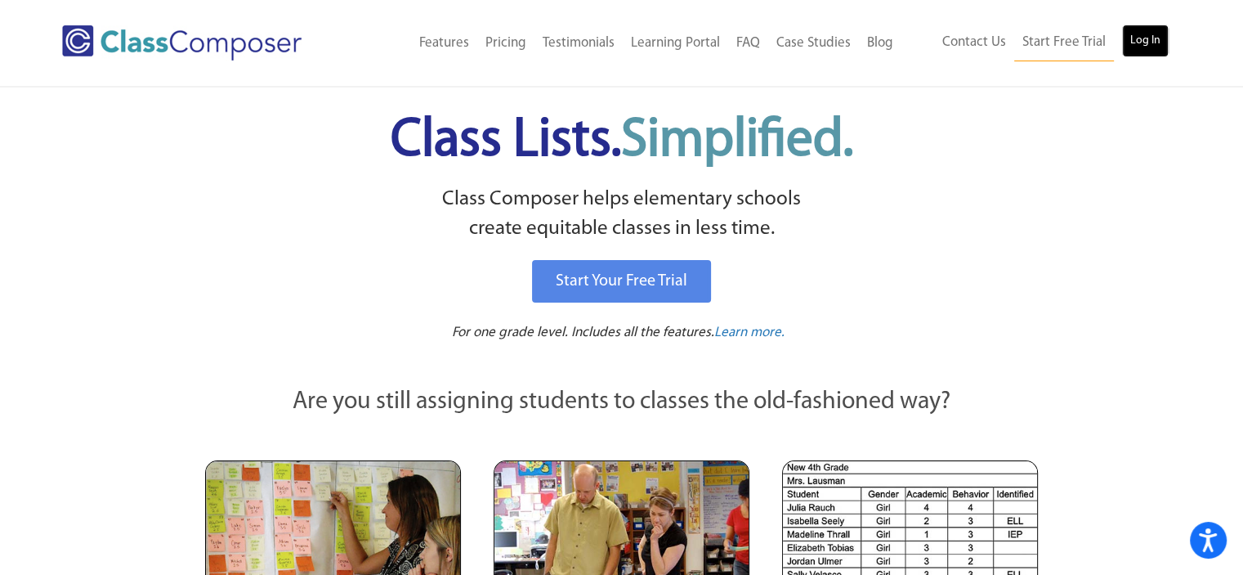
click at [1140, 37] on link "Log In" at bounding box center [1145, 41] width 47 height 33
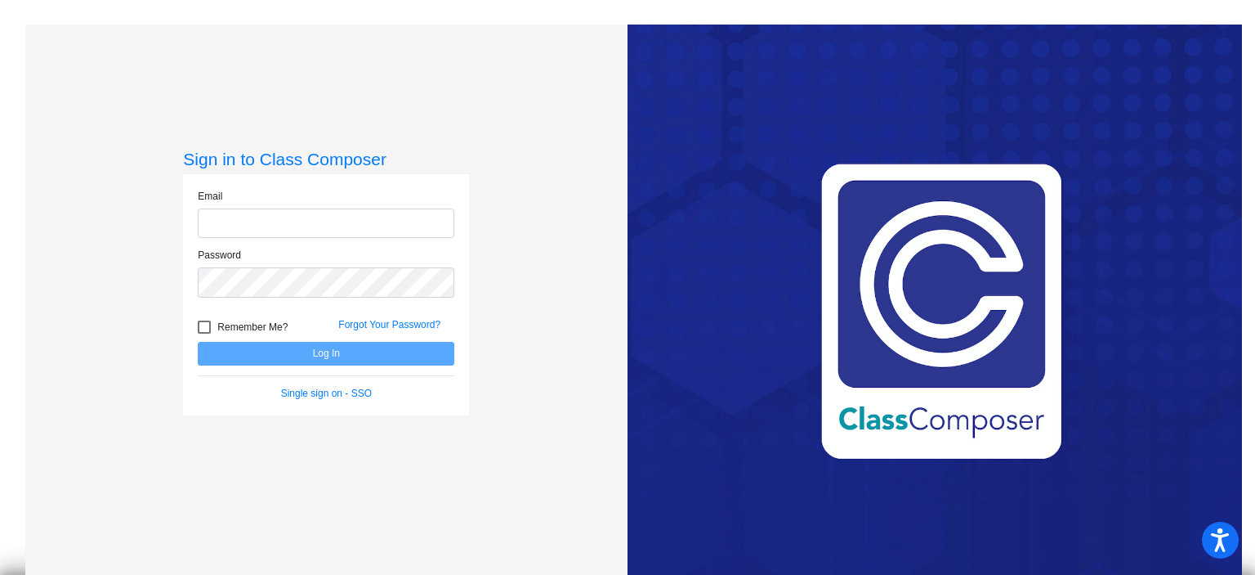
type input "[EMAIL_ADDRESS][DOMAIN_NAME]"
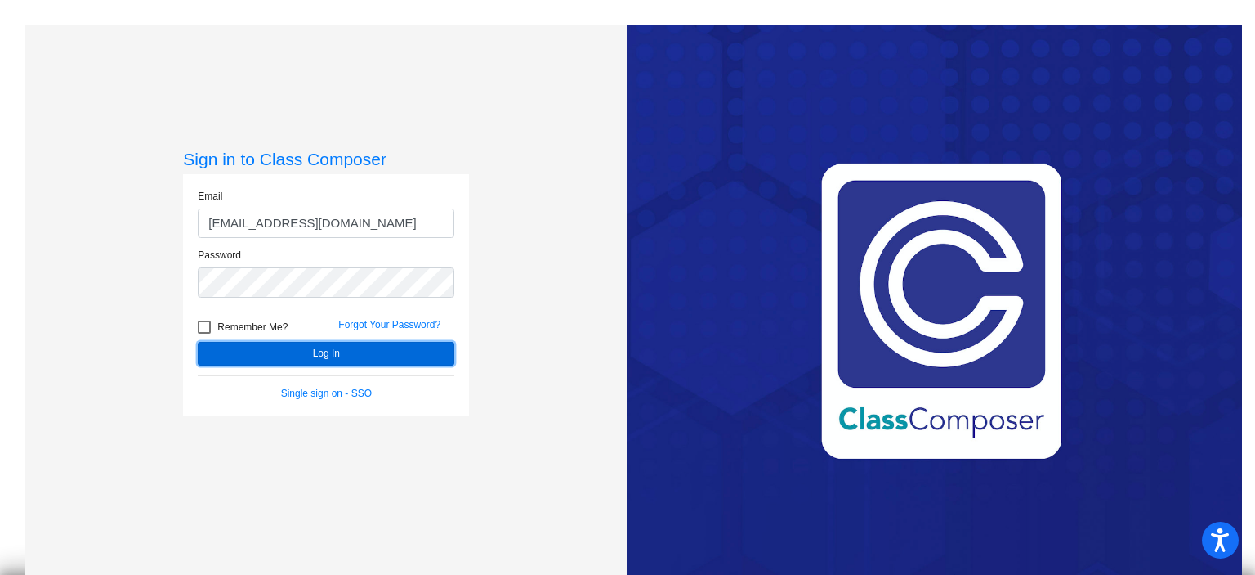
click at [301, 356] on button "Log In" at bounding box center [326, 354] width 257 height 24
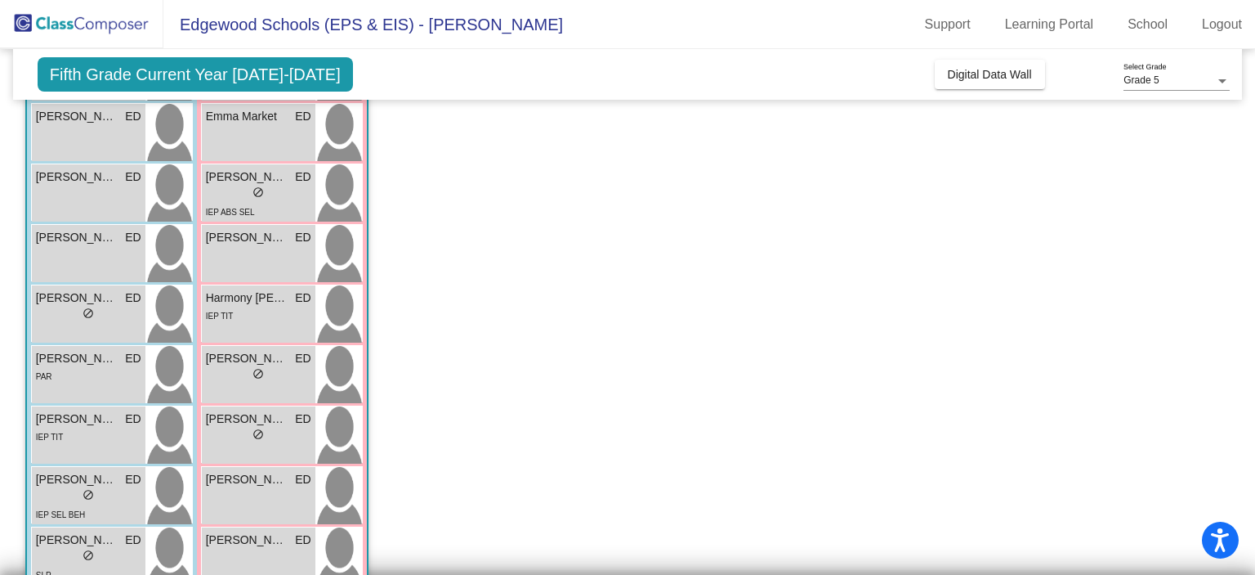
scroll to position [221, 0]
click at [116, 311] on div "lock do_not_disturb_alt" at bounding box center [88, 313] width 105 height 17
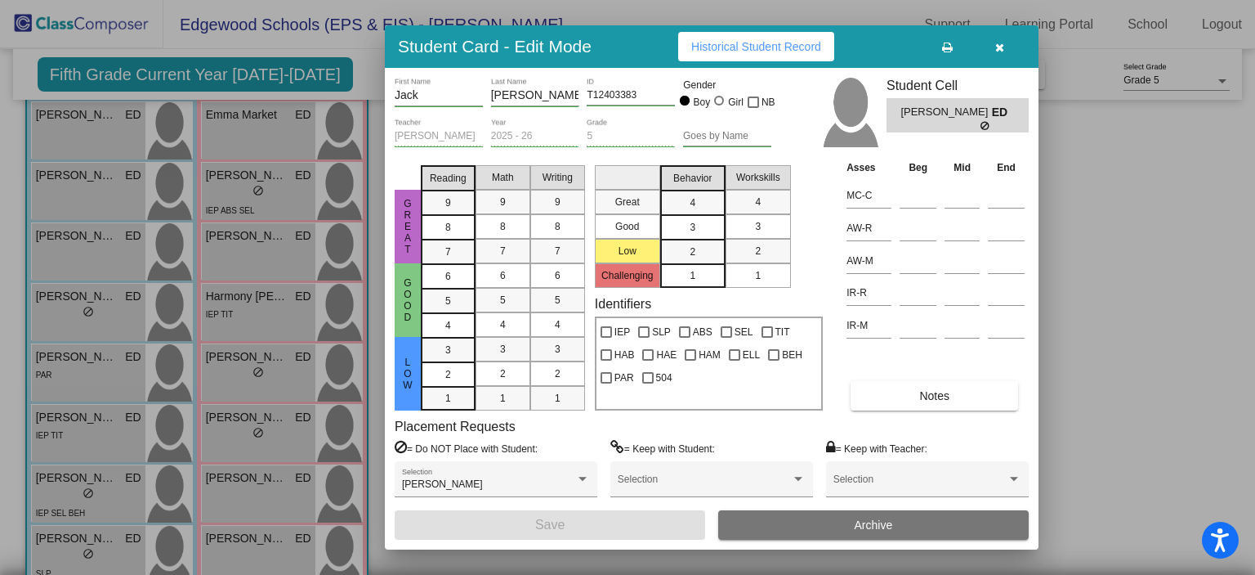
click at [66, 499] on div at bounding box center [627, 287] width 1255 height 575
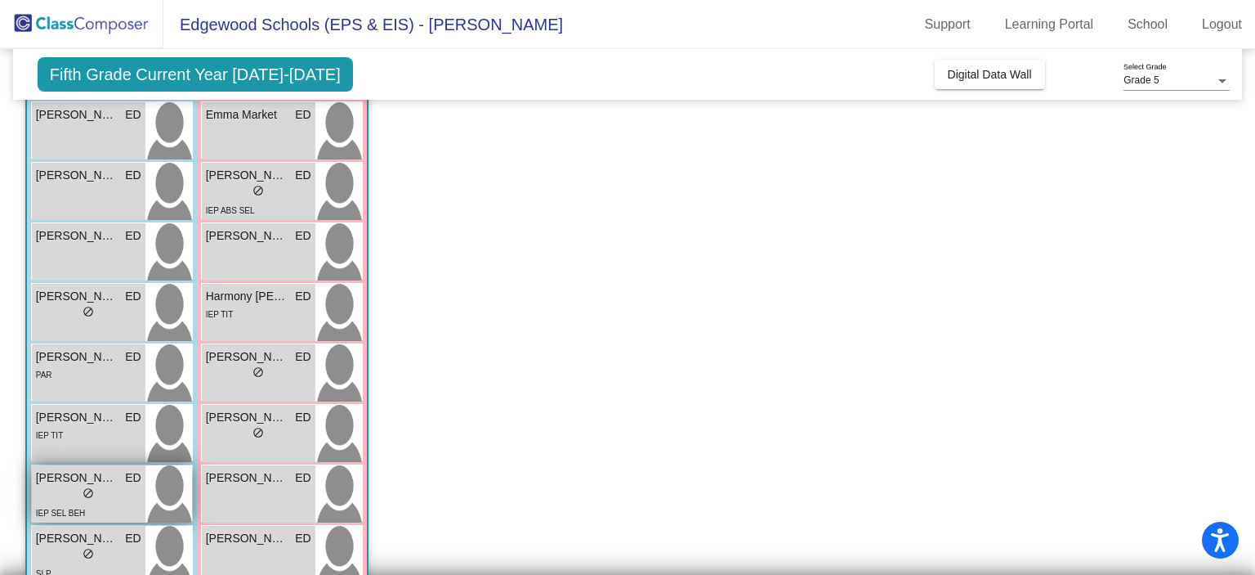
click at [60, 498] on div "lock do_not_disturb_alt" at bounding box center [88, 494] width 105 height 17
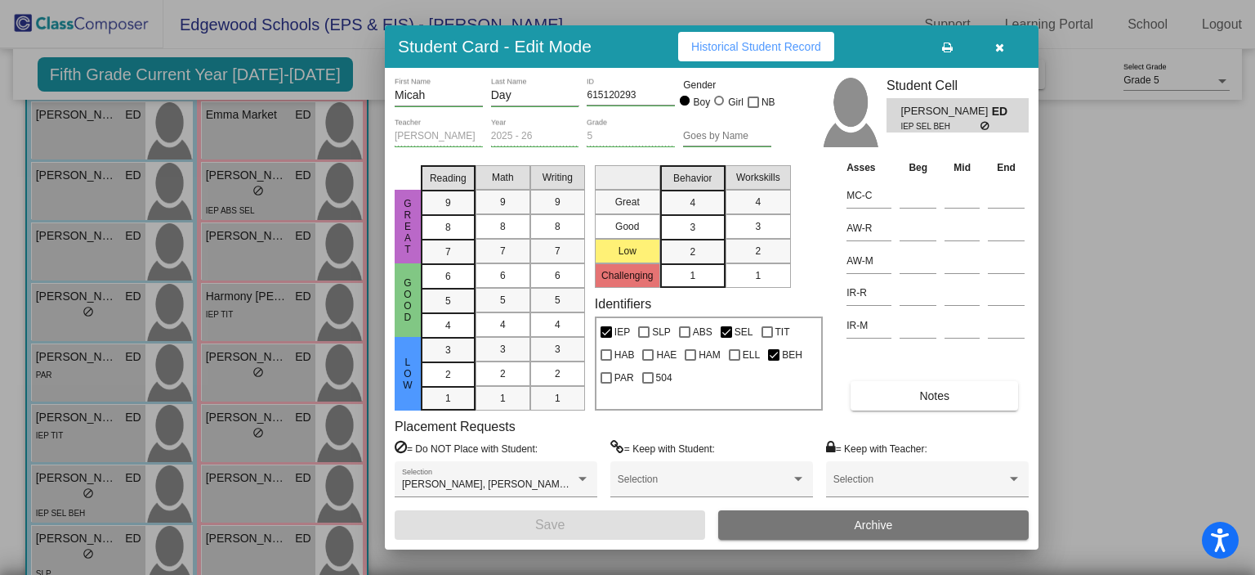
click at [185, 463] on div at bounding box center [627, 287] width 1255 height 575
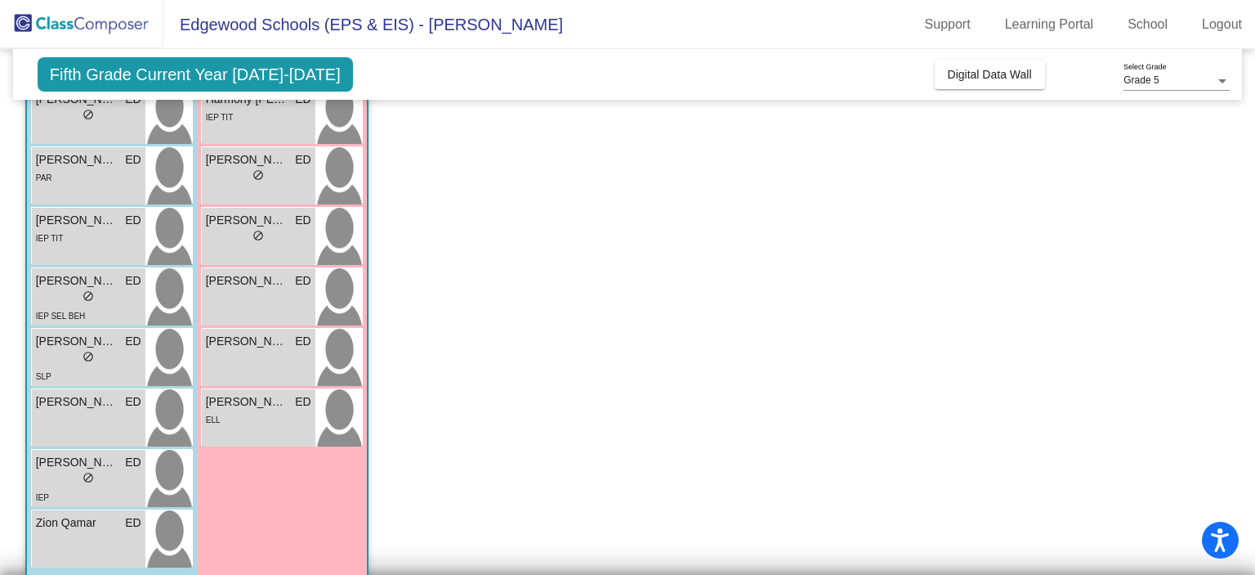
scroll to position [418, 0]
click at [105, 357] on div "lock do_not_disturb_alt" at bounding box center [88, 357] width 105 height 17
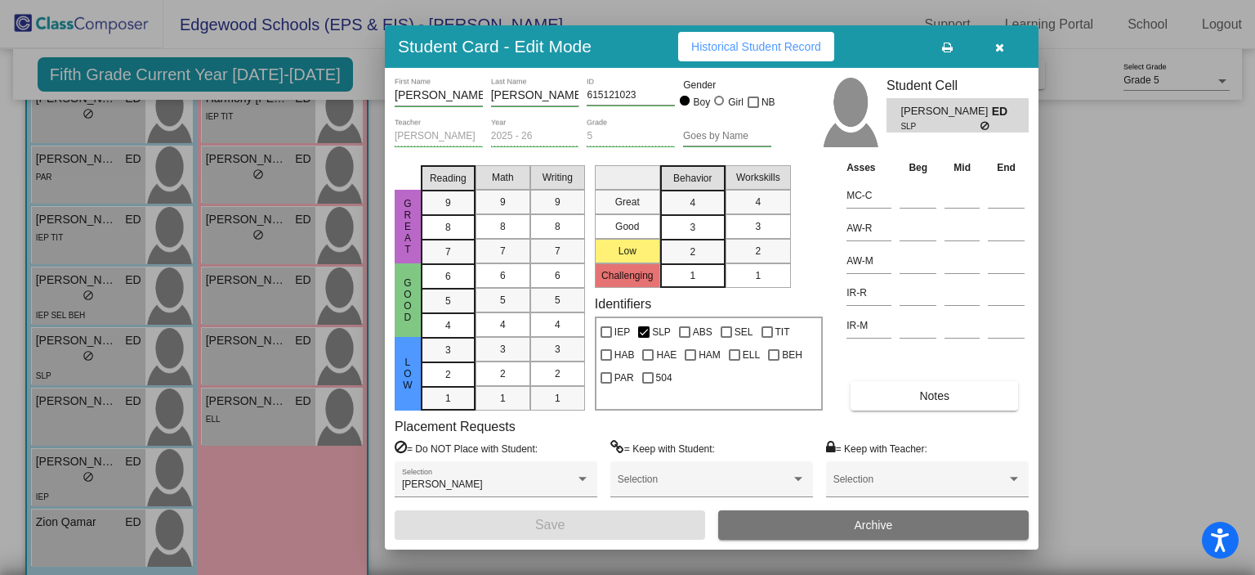
click at [226, 524] on div at bounding box center [627, 287] width 1255 height 575
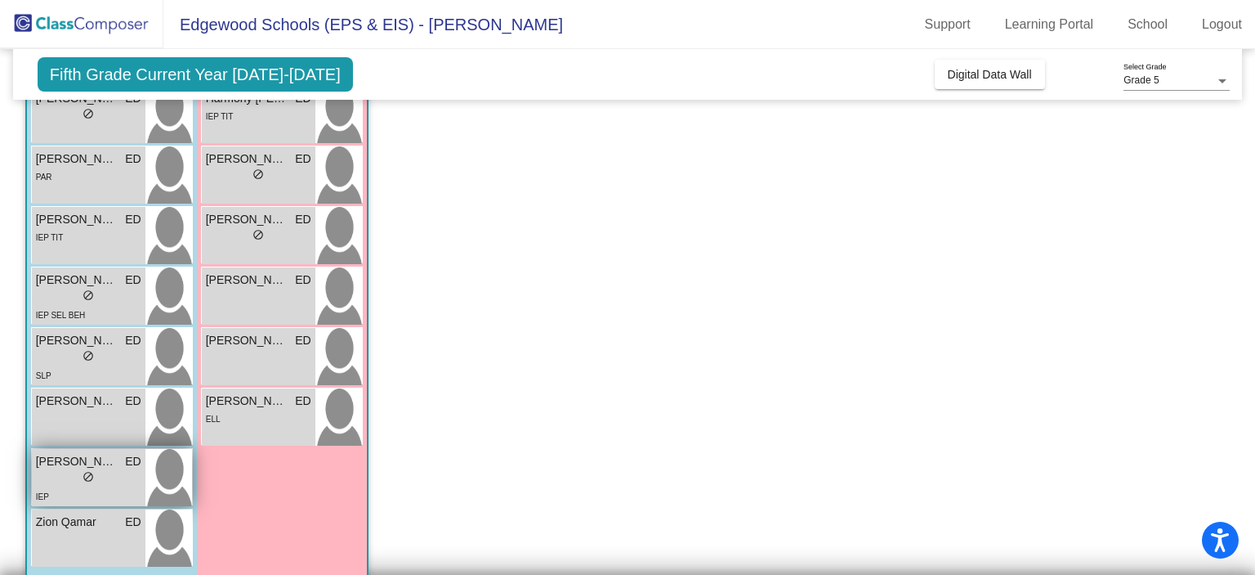
click at [122, 496] on div "IEP" at bounding box center [88, 495] width 105 height 17
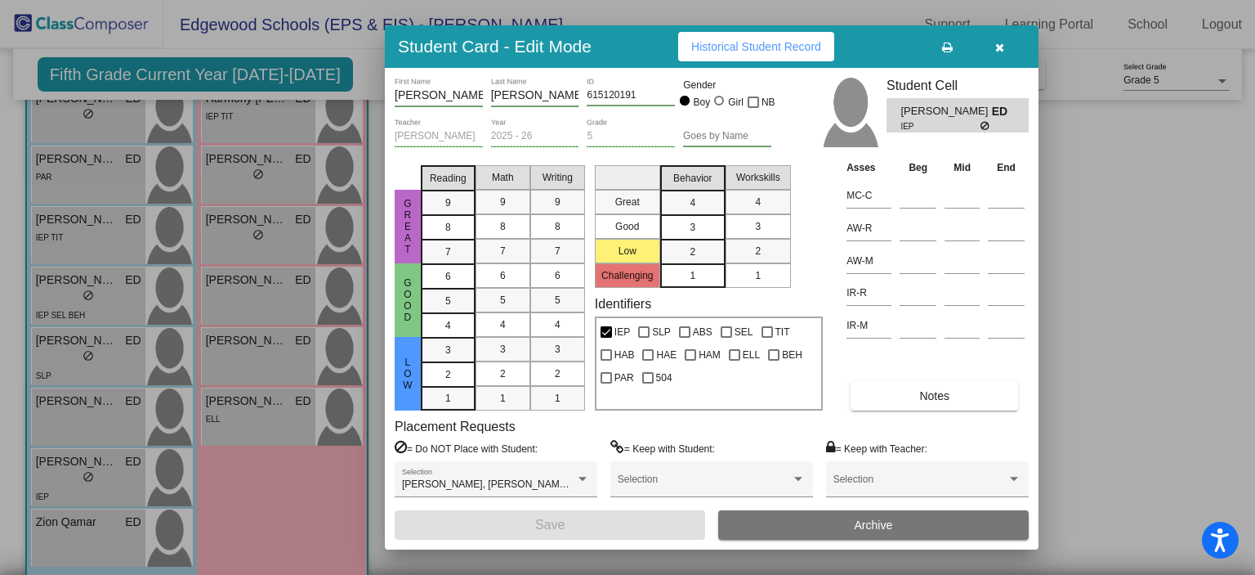
click at [226, 525] on div at bounding box center [627, 287] width 1255 height 575
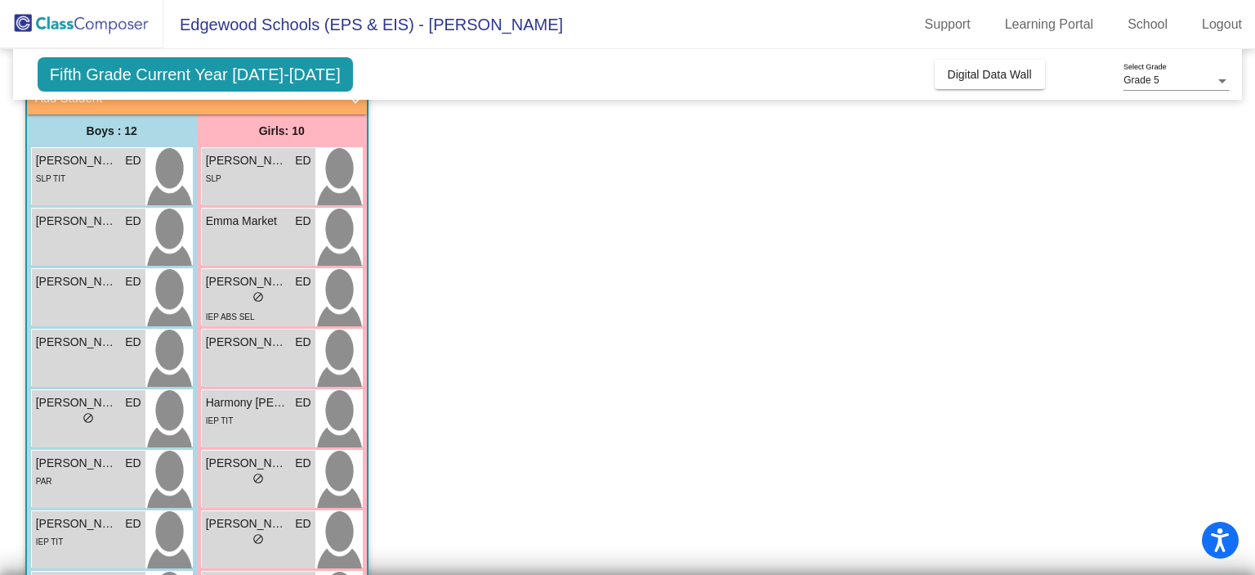
scroll to position [114, 0]
click at [121, 248] on div "Caleb Newton ED lock do_not_disturb_alt" at bounding box center [89, 236] width 114 height 57
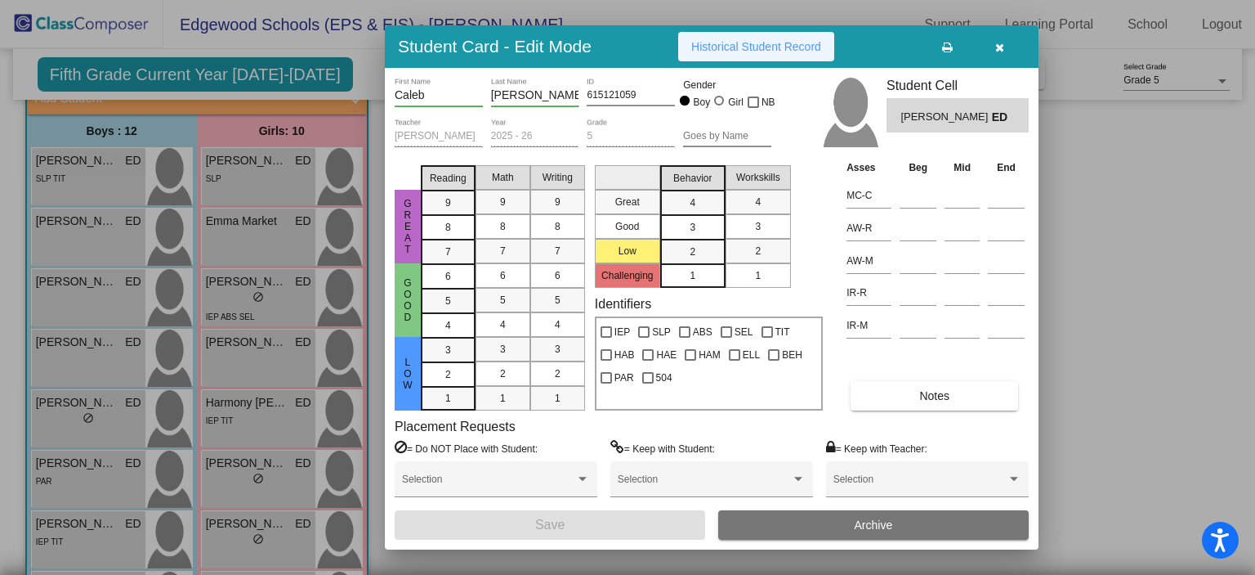
click at [778, 56] on button "Historical Student Record" at bounding box center [756, 46] width 156 height 29
click at [1000, 46] on icon "button" at bounding box center [1000, 47] width 9 height 11
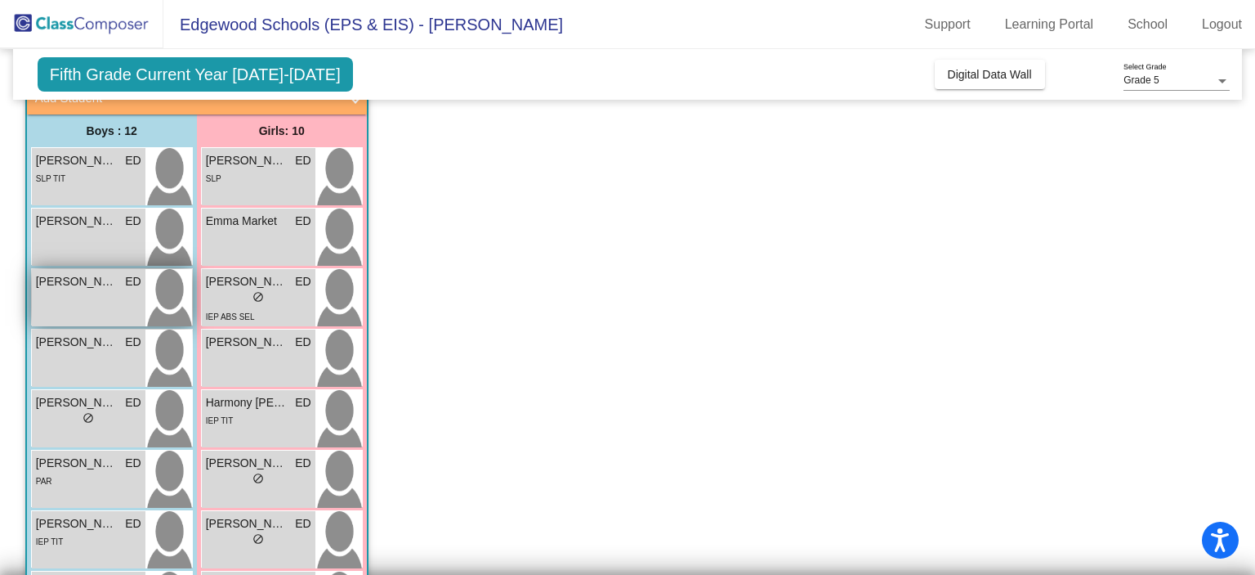
click at [89, 288] on span "Corbin Terrell" at bounding box center [77, 281] width 82 height 17
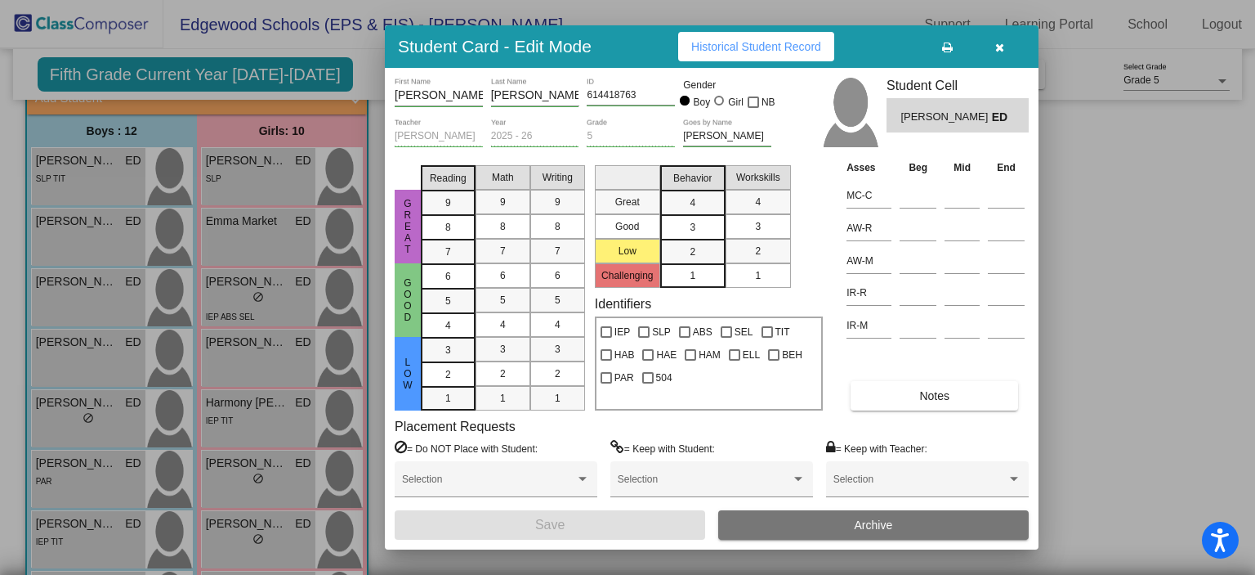
click at [775, 48] on span "Historical Student Record" at bounding box center [756, 46] width 130 height 13
click at [1157, 120] on div at bounding box center [627, 287] width 1255 height 575
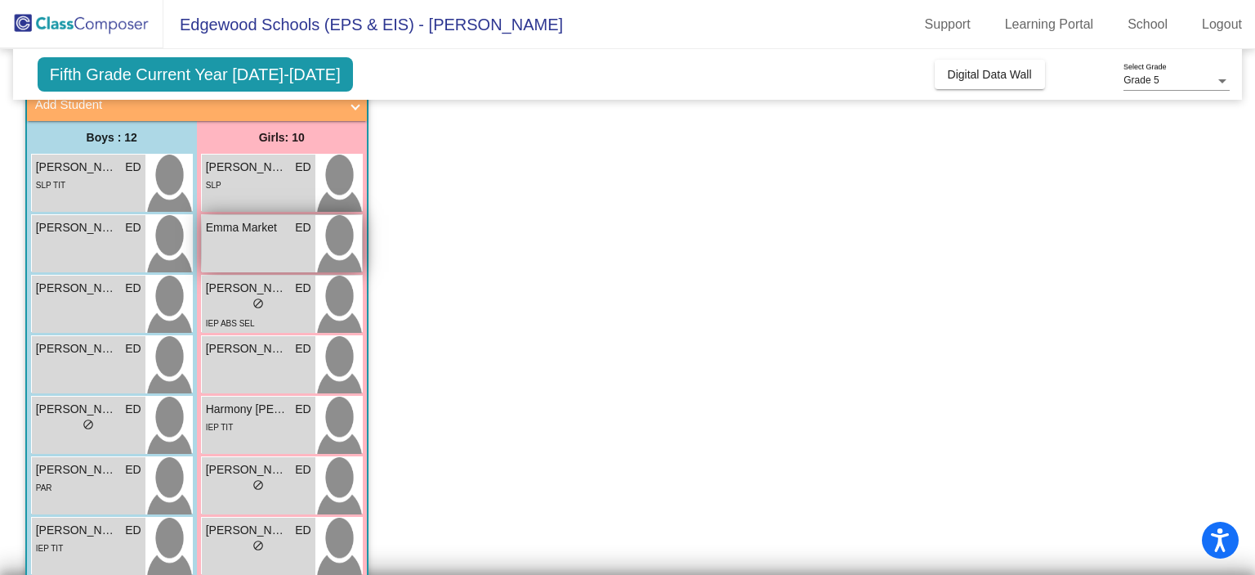
scroll to position [107, 0]
click at [301, 171] on span "ED" at bounding box center [303, 167] width 16 height 17
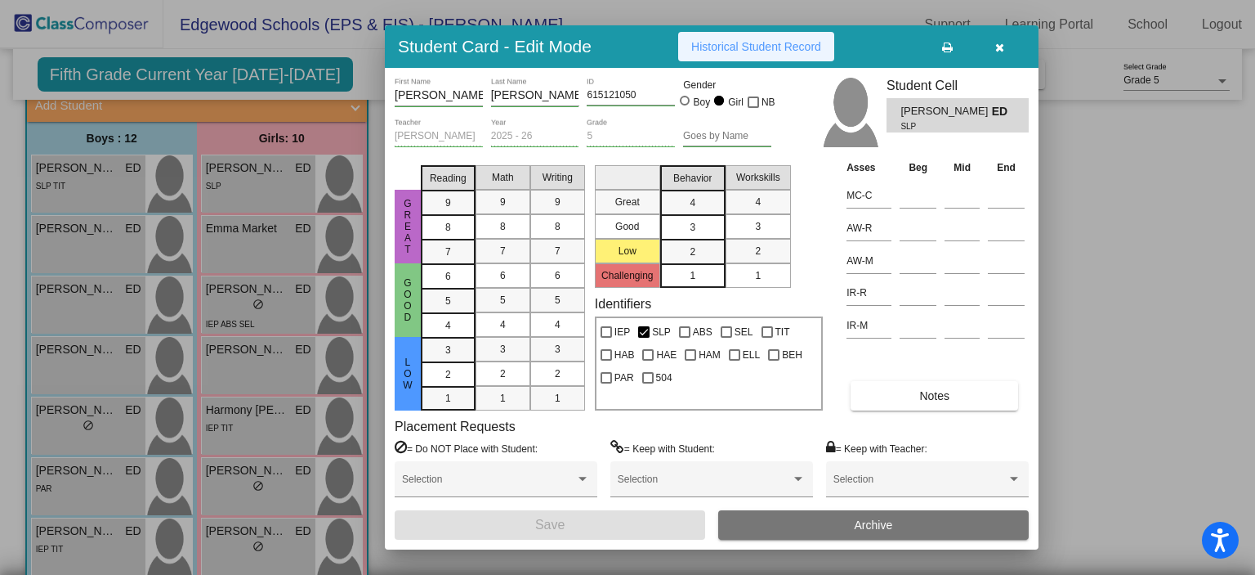
click at [790, 52] on span "Historical Student Record" at bounding box center [756, 46] width 130 height 13
click at [1123, 191] on div at bounding box center [627, 287] width 1255 height 575
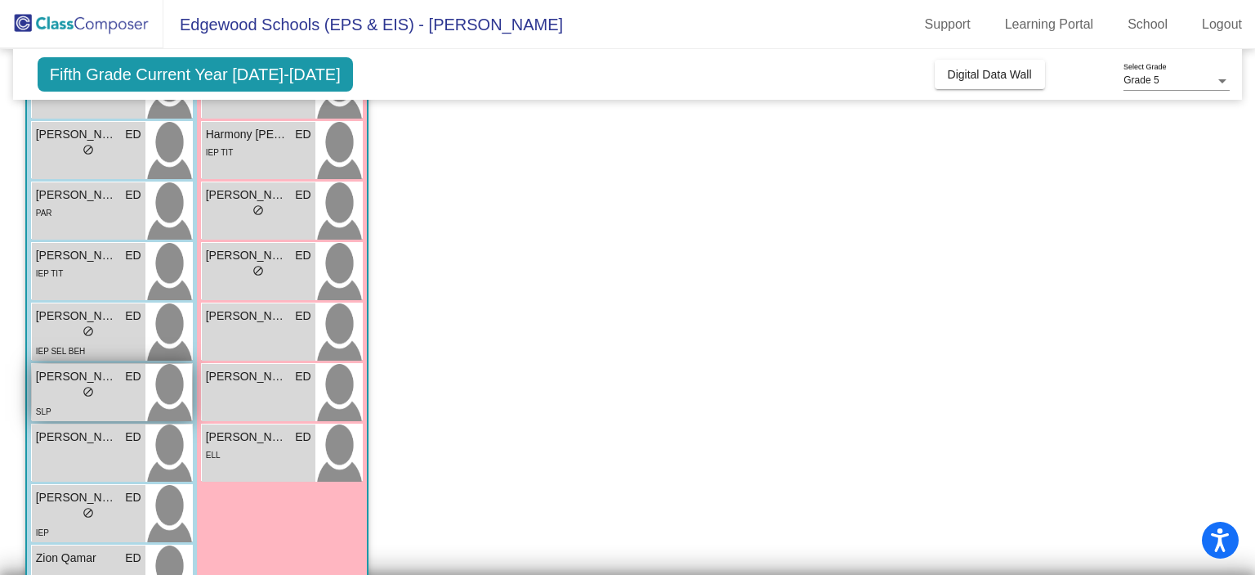
scroll to position [373, 0]
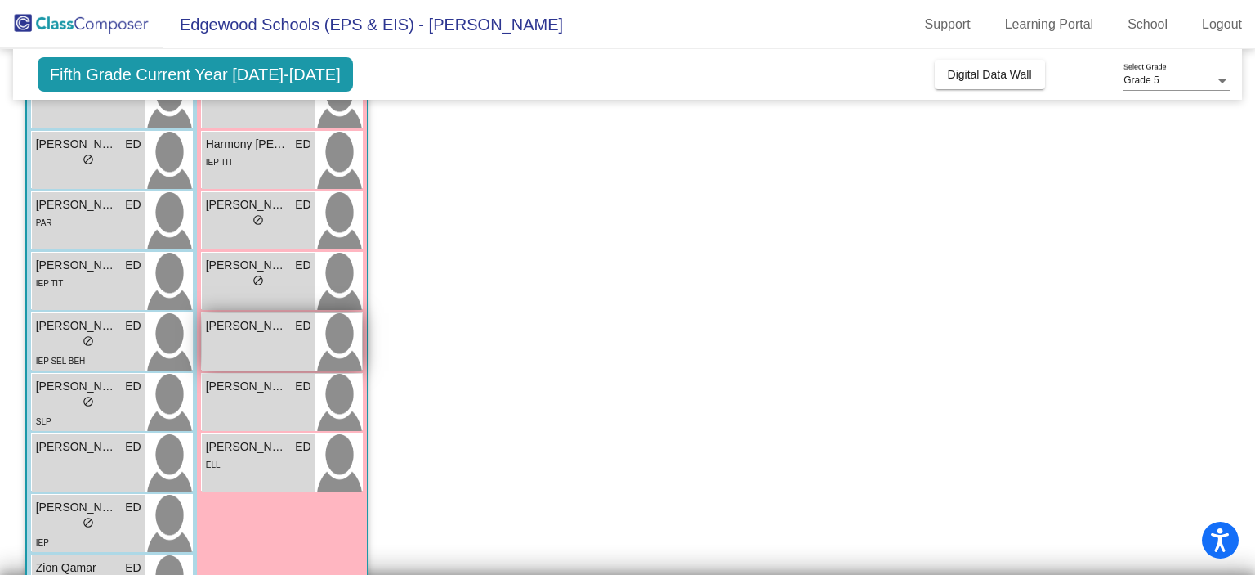
click at [283, 363] on div "Layla Hillenburg ED lock do_not_disturb_alt" at bounding box center [259, 341] width 114 height 57
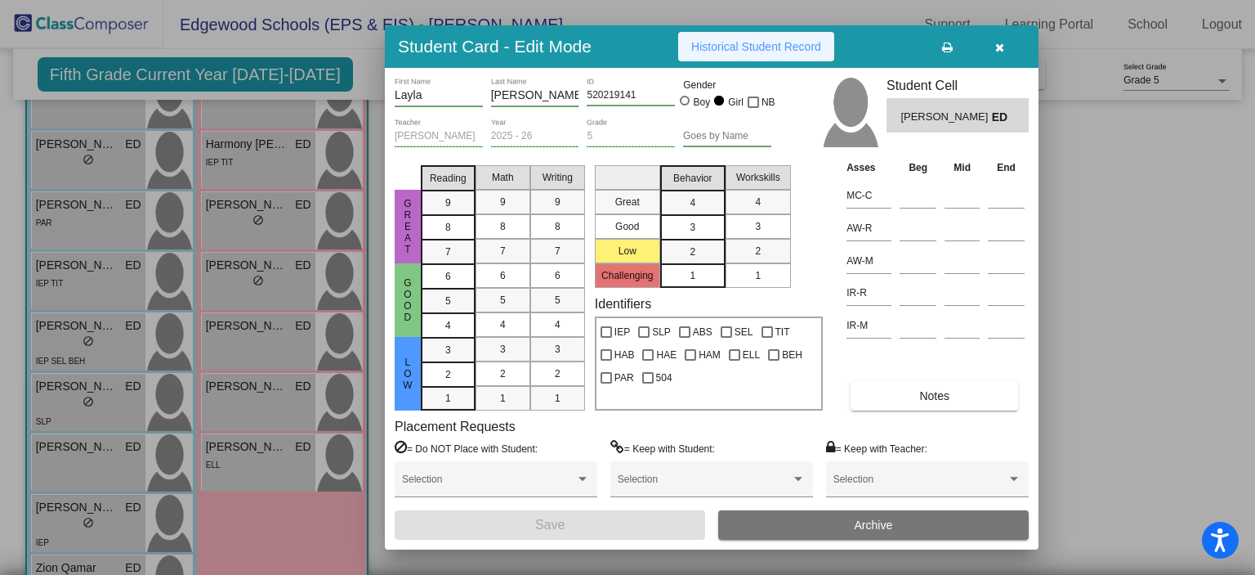
click at [790, 48] on span "Historical Student Record" at bounding box center [756, 46] width 130 height 13
click at [1065, 352] on div at bounding box center [627, 287] width 1255 height 575
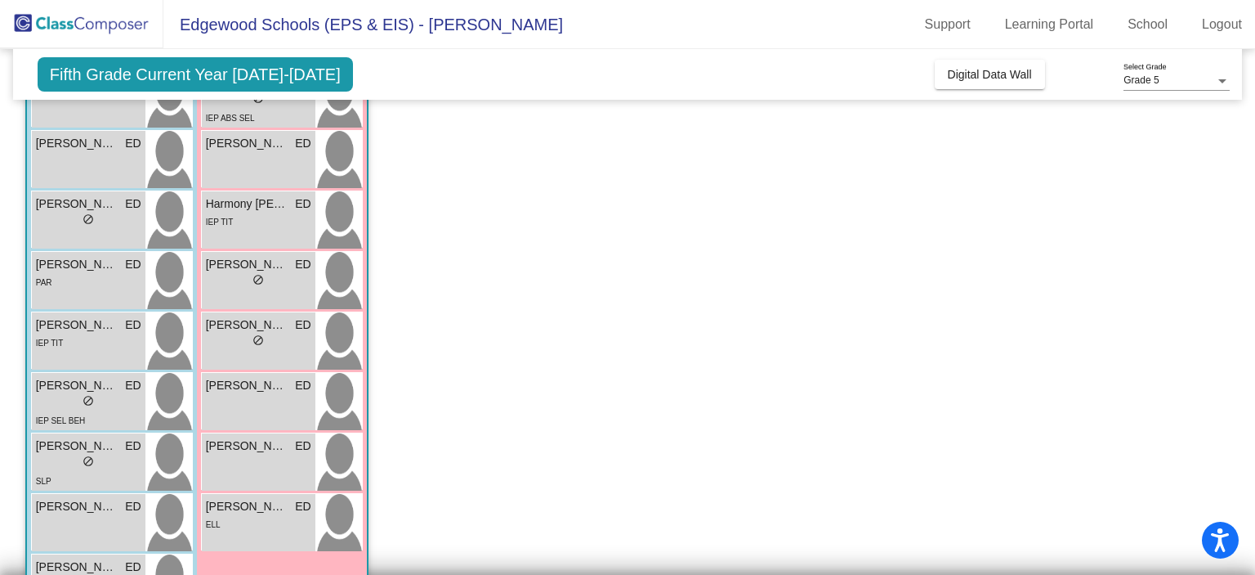
scroll to position [312, 0]
click at [295, 313] on div "Justice Howard ED lock do_not_disturb_alt" at bounding box center [259, 341] width 114 height 57
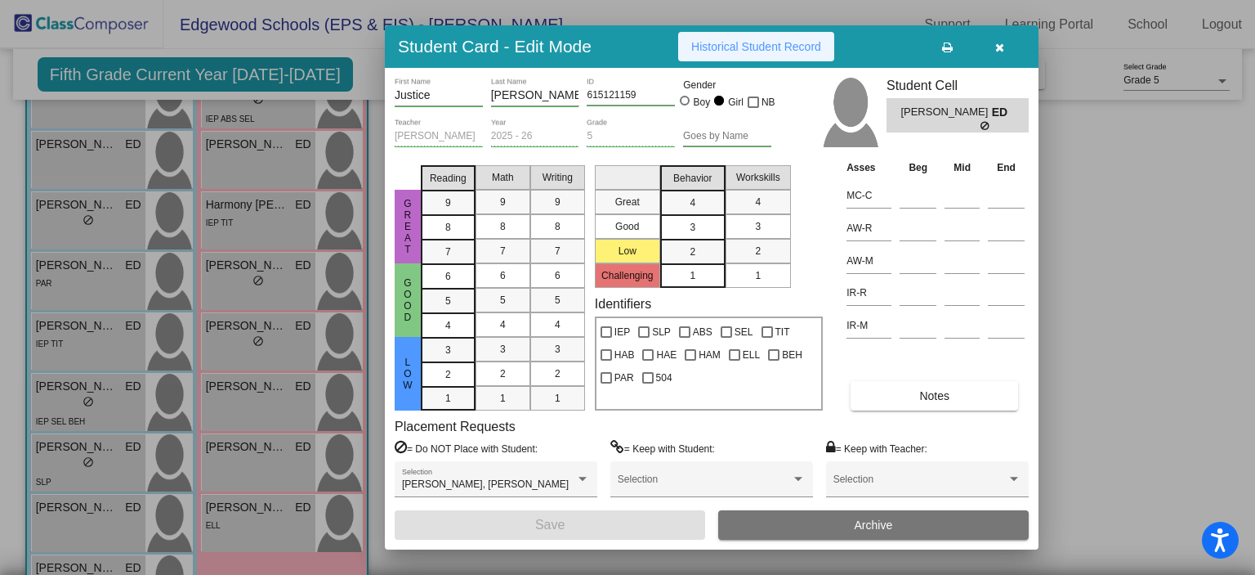
click at [812, 46] on span "Historical Student Record" at bounding box center [756, 46] width 130 height 13
click at [1071, 271] on div at bounding box center [627, 287] width 1255 height 575
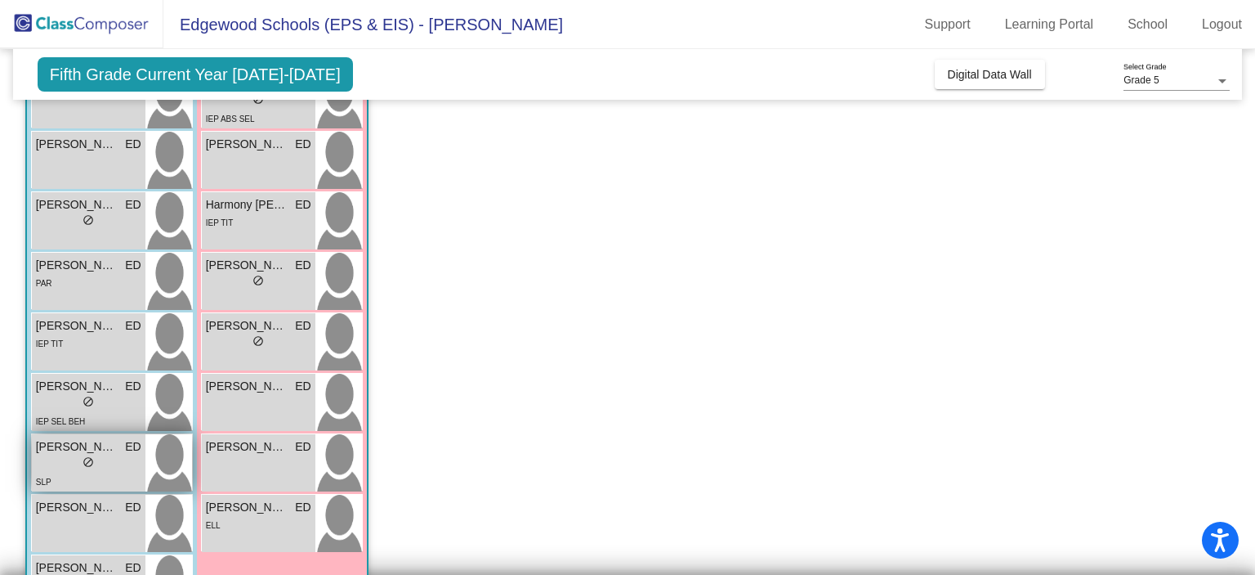
scroll to position [438, 0]
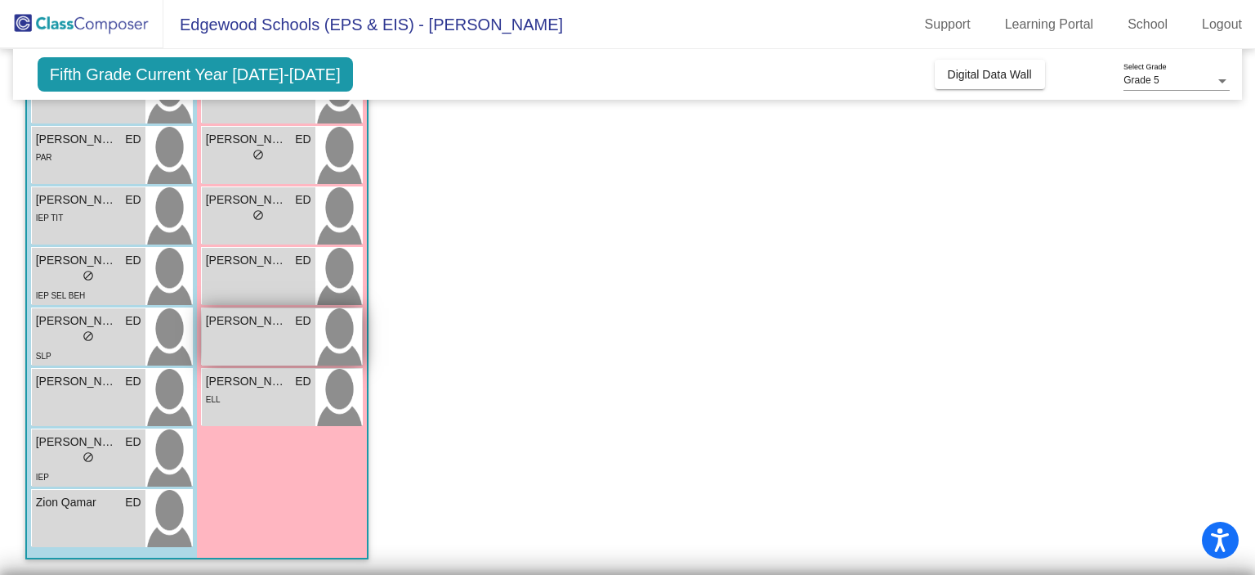
click at [317, 346] on img at bounding box center [339, 336] width 47 height 57
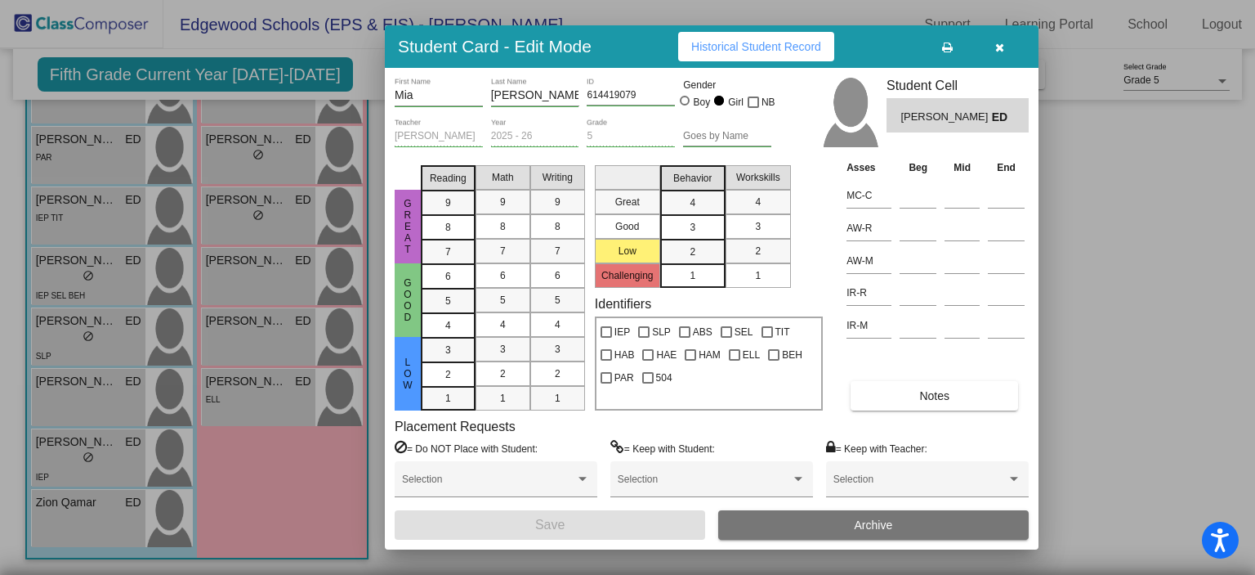
click at [759, 47] on span "Historical Student Record" at bounding box center [756, 46] width 130 height 13
click at [1126, 270] on div at bounding box center [627, 287] width 1255 height 575
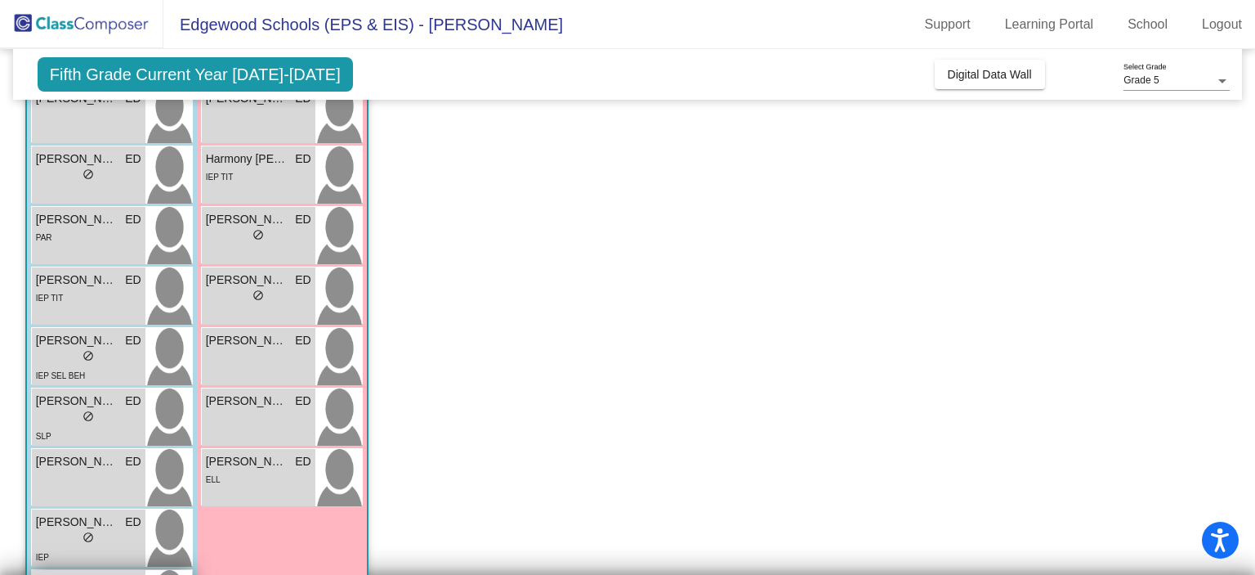
scroll to position [356, 0]
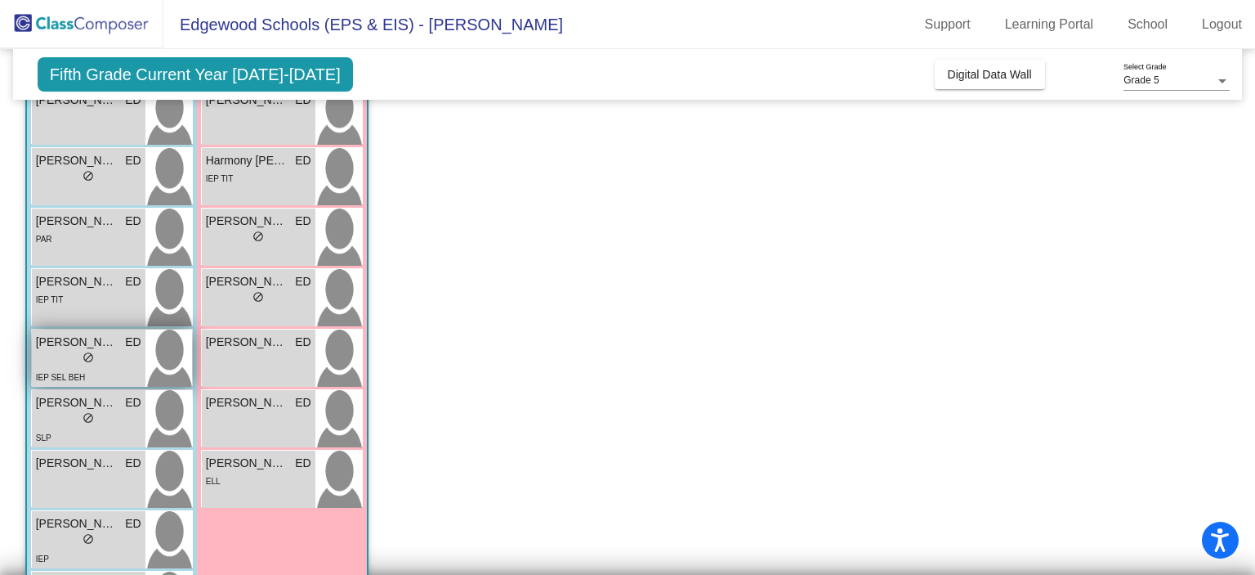
click at [128, 358] on div "lock do_not_disturb_alt" at bounding box center [88, 359] width 105 height 17
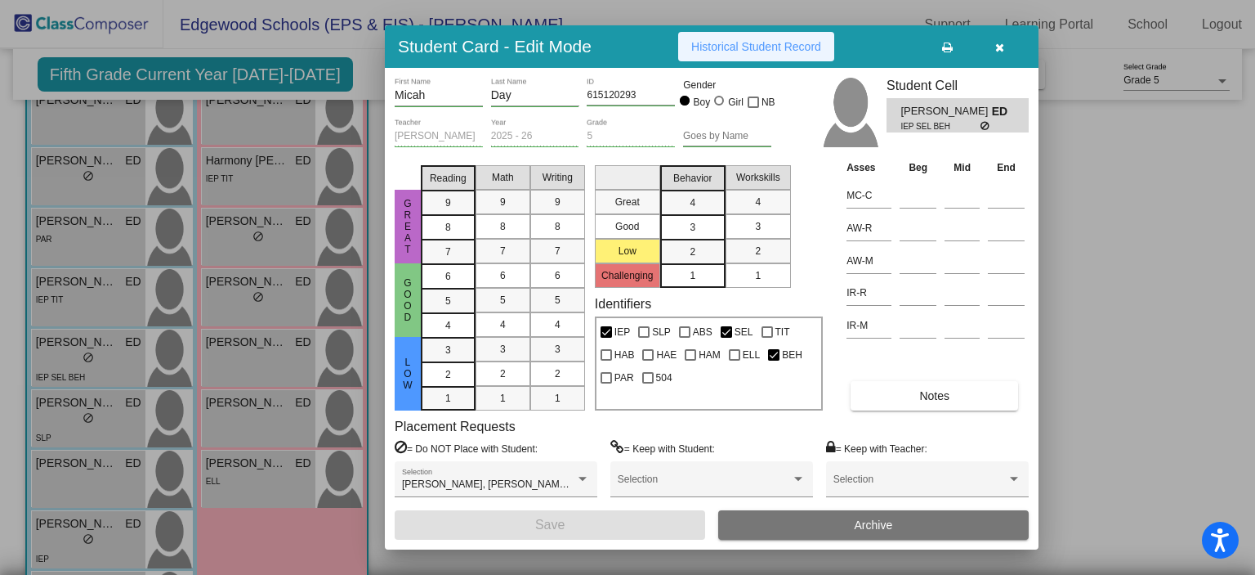
click at [779, 52] on span "Historical Student Record" at bounding box center [756, 46] width 130 height 13
click at [1075, 177] on div at bounding box center [627, 287] width 1255 height 575
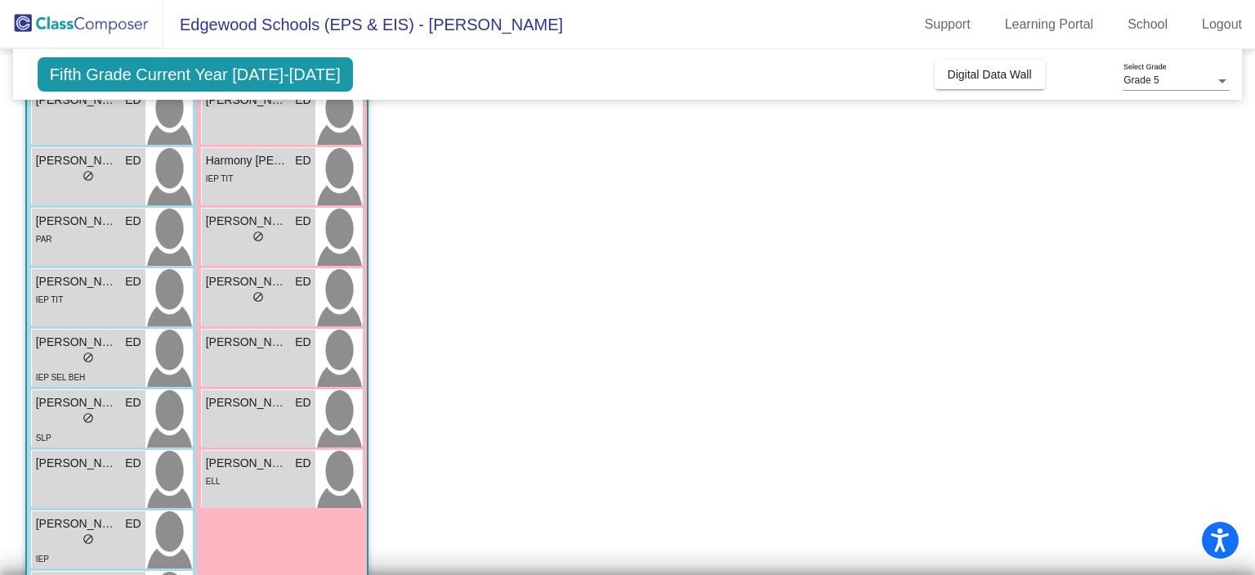
scroll to position [438, 0]
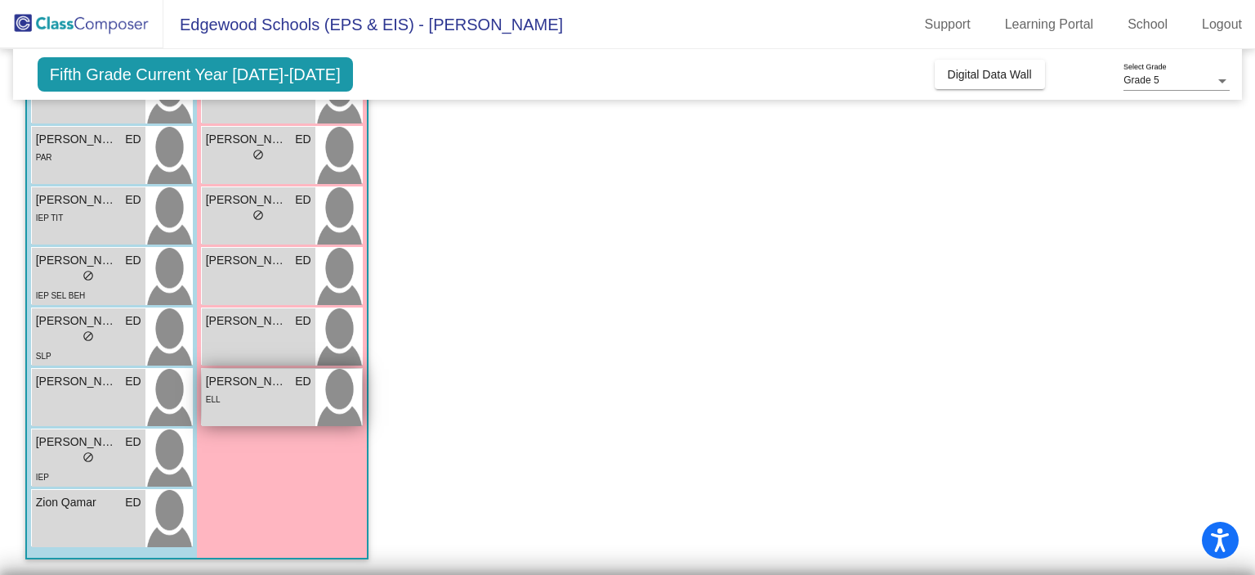
click at [232, 403] on div "ELL" at bounding box center [258, 398] width 105 height 17
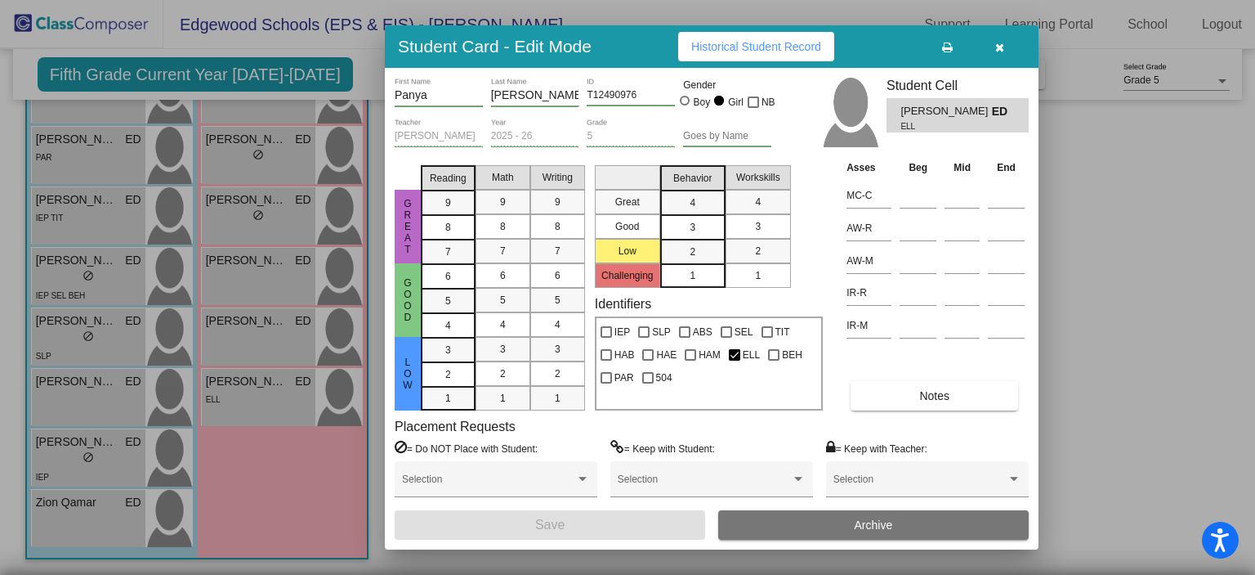
click at [801, 47] on span "Historical Student Record" at bounding box center [756, 46] width 130 height 13
click at [1112, 222] on div at bounding box center [627, 287] width 1255 height 575
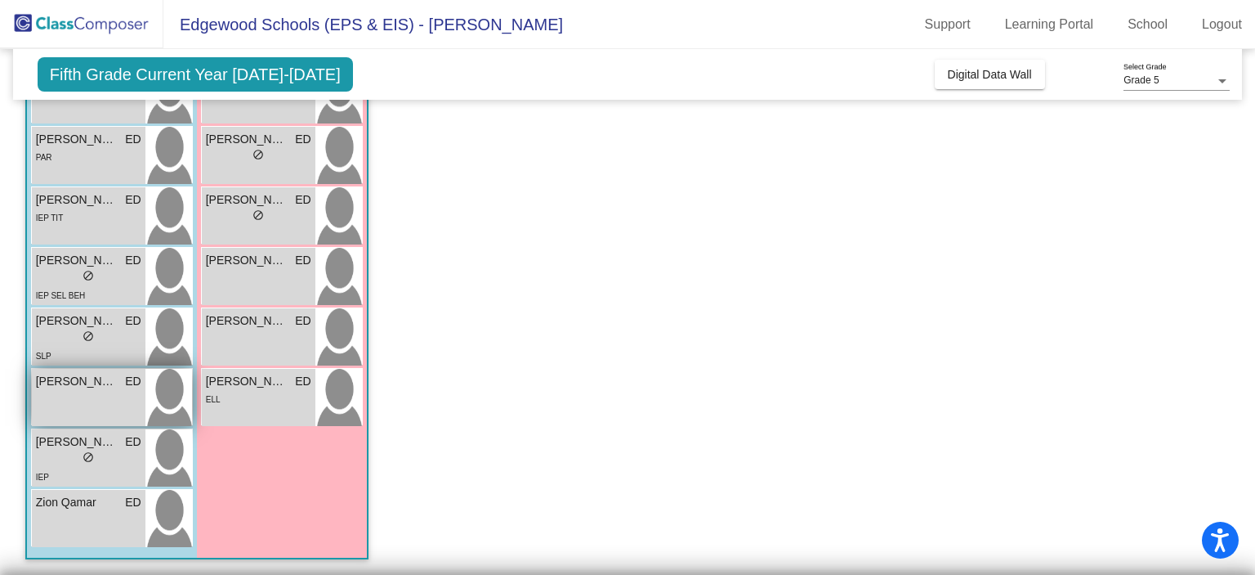
click at [102, 389] on div "Rhett Dodds ED lock do_not_disturb_alt" at bounding box center [89, 397] width 114 height 57
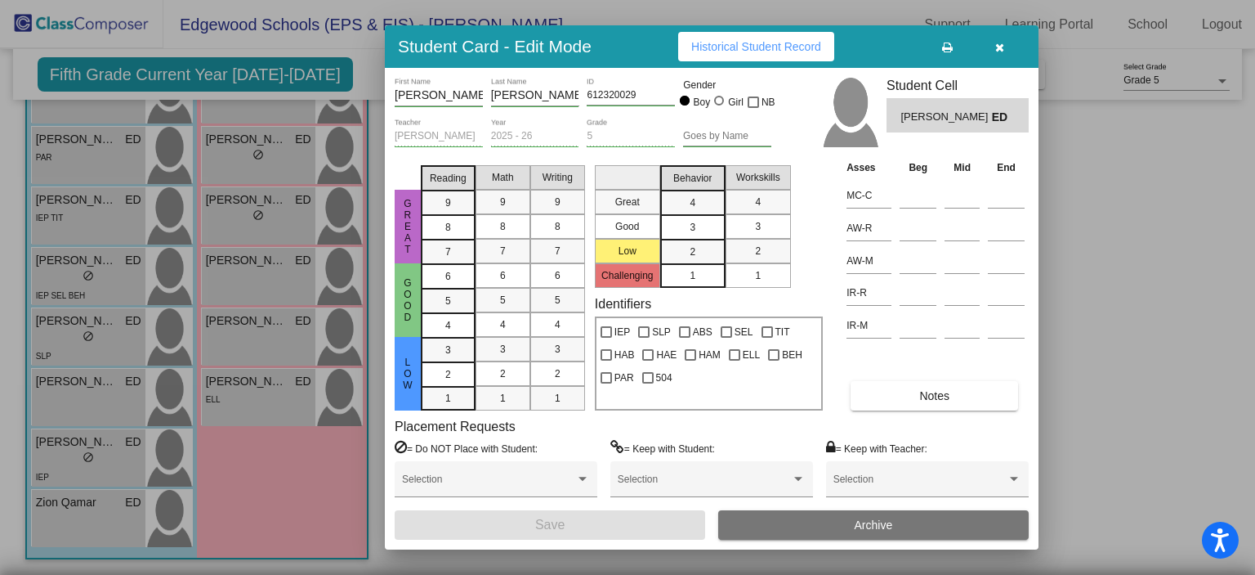
click at [785, 52] on span "Historical Student Record" at bounding box center [756, 46] width 130 height 13
click at [1120, 224] on div at bounding box center [627, 287] width 1255 height 575
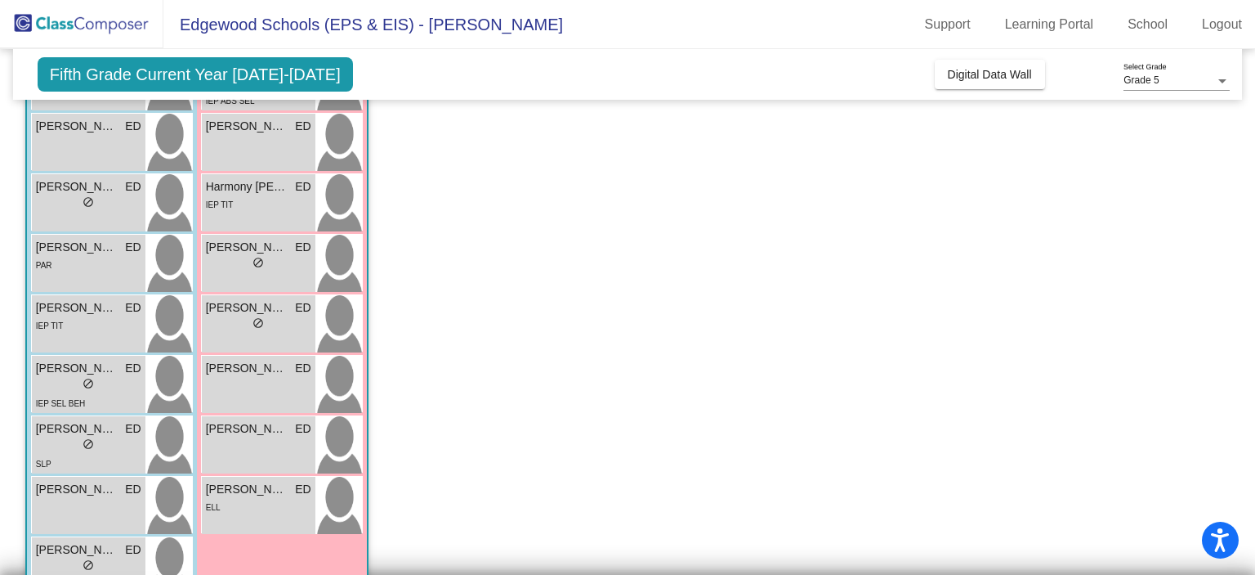
scroll to position [330, 0]
click at [105, 312] on span "Landon Vaughn" at bounding box center [77, 307] width 82 height 17
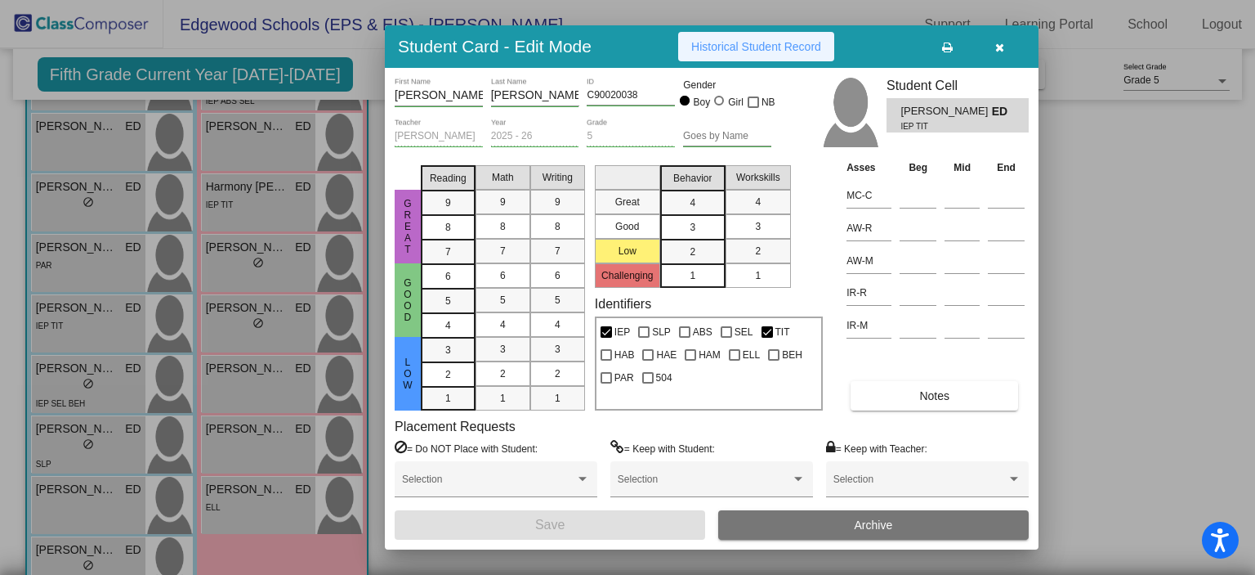
click at [753, 51] on span "Historical Student Record" at bounding box center [756, 46] width 130 height 13
click at [1043, 208] on div at bounding box center [627, 287] width 1255 height 575
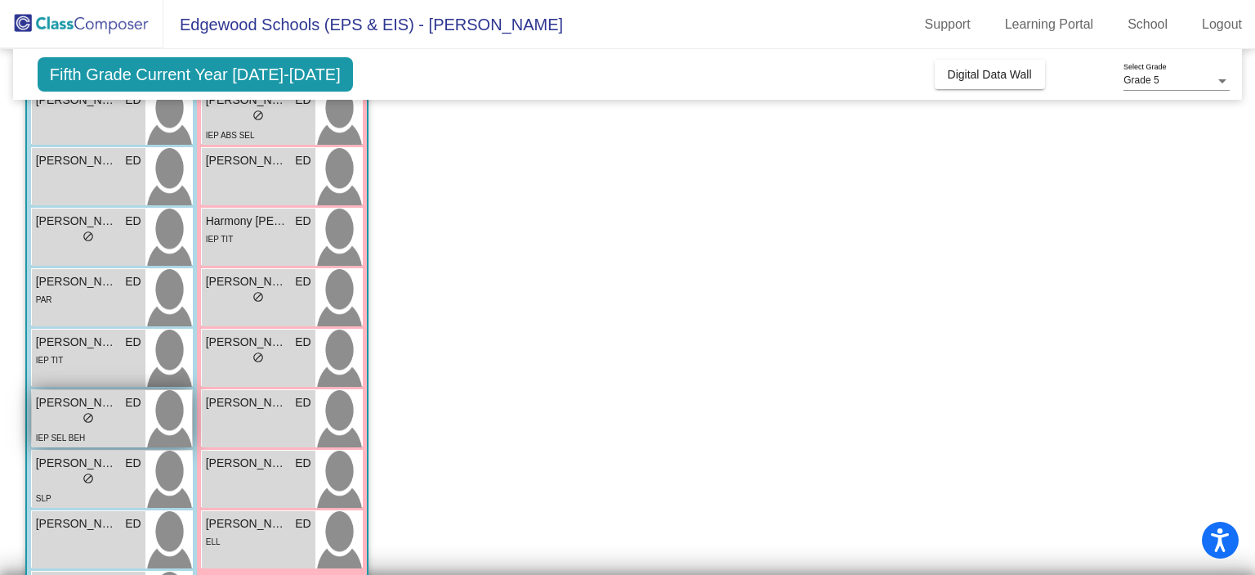
scroll to position [294, 0]
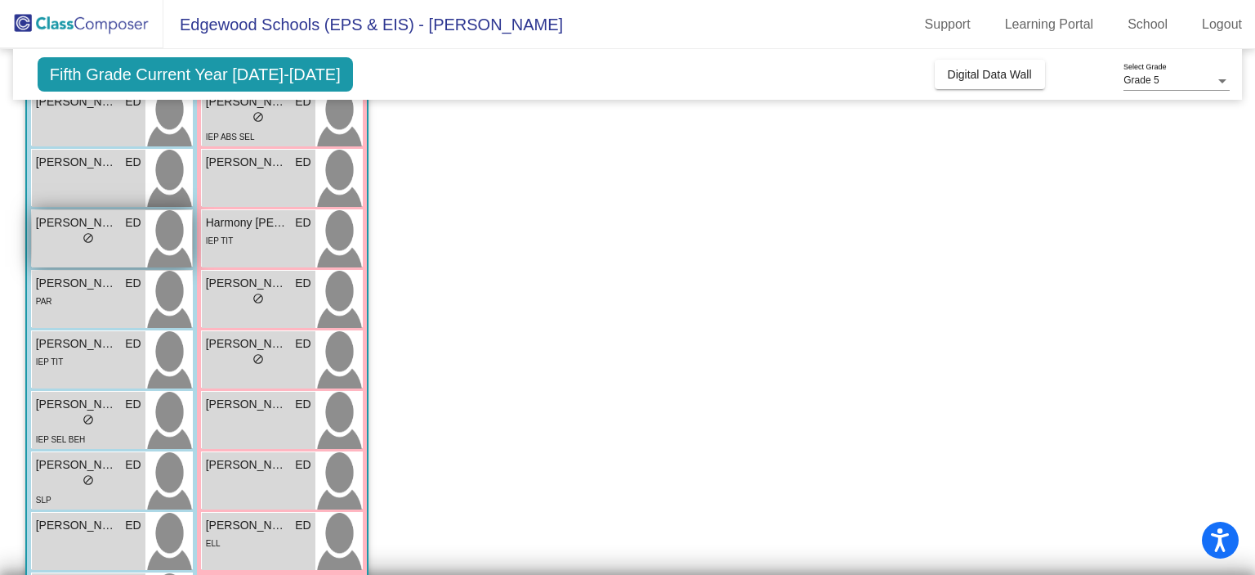
click at [114, 253] on div "Jack Skeffington ED lock do_not_disturb_alt" at bounding box center [89, 238] width 114 height 57
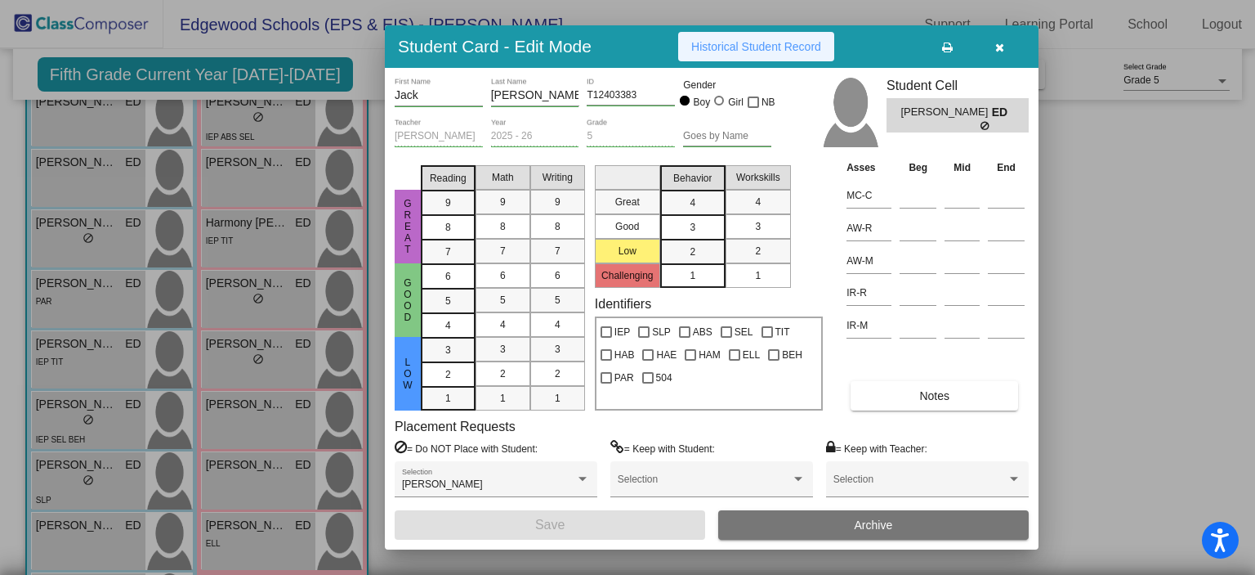
click at [732, 60] on button "Historical Student Record" at bounding box center [756, 46] width 156 height 29
click at [1023, 275] on td at bounding box center [1006, 291] width 45 height 33
click at [1054, 237] on div at bounding box center [627, 287] width 1255 height 575
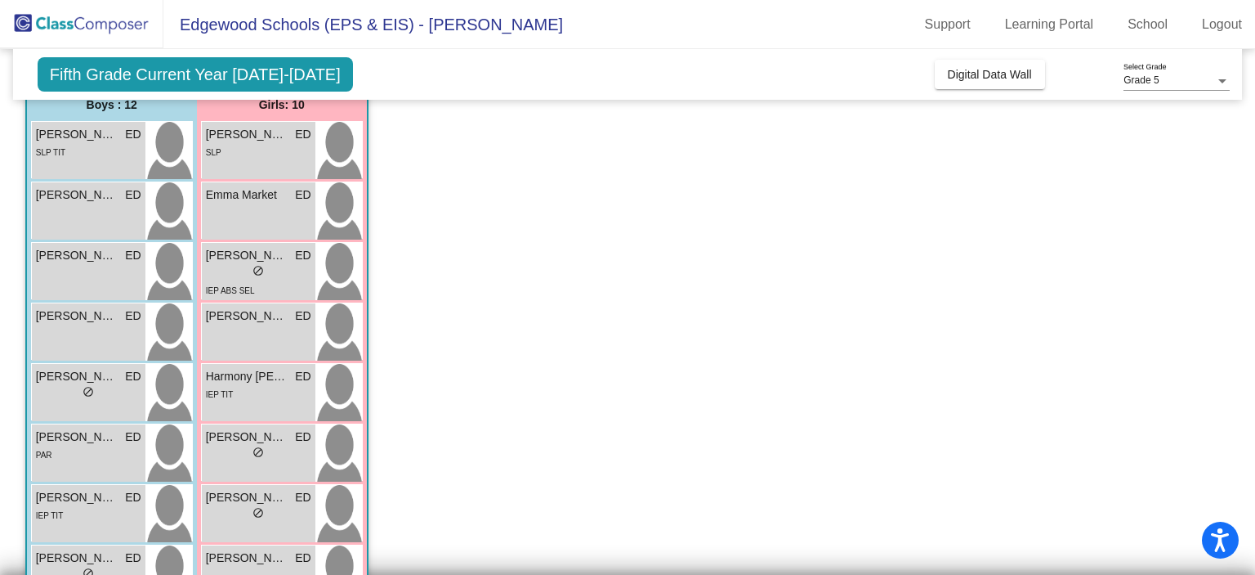
scroll to position [141, 0]
click at [125, 342] on div "JaKari Stevens ED lock do_not_disturb_alt" at bounding box center [89, 331] width 114 height 57
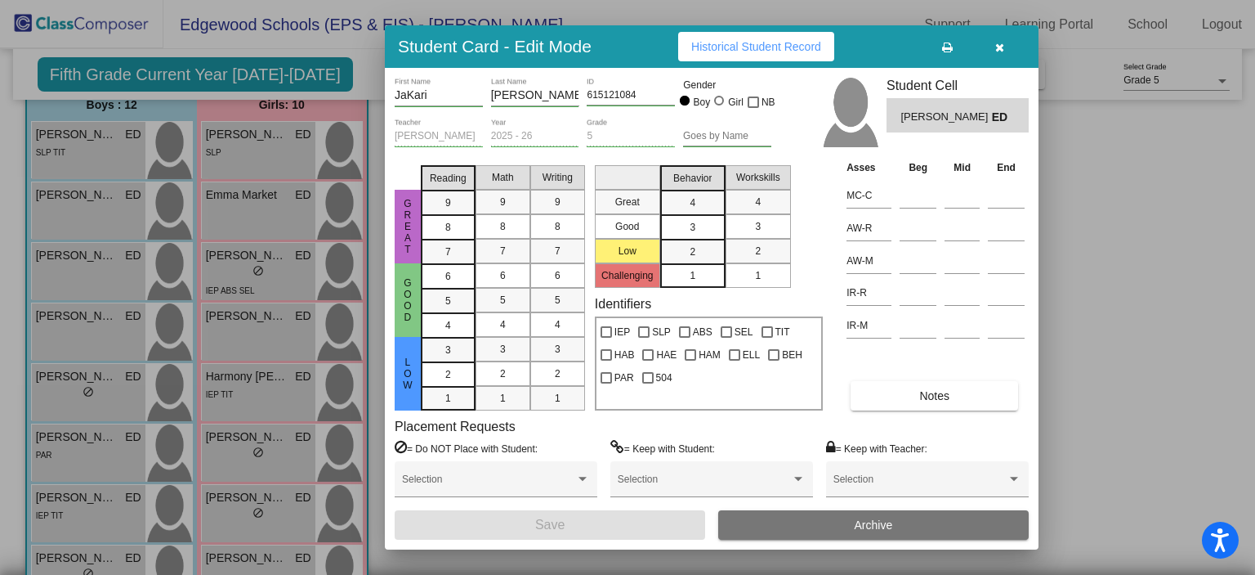
click at [774, 46] on span "Historical Student Record" at bounding box center [756, 46] width 130 height 13
click at [1174, 211] on div at bounding box center [627, 287] width 1255 height 575
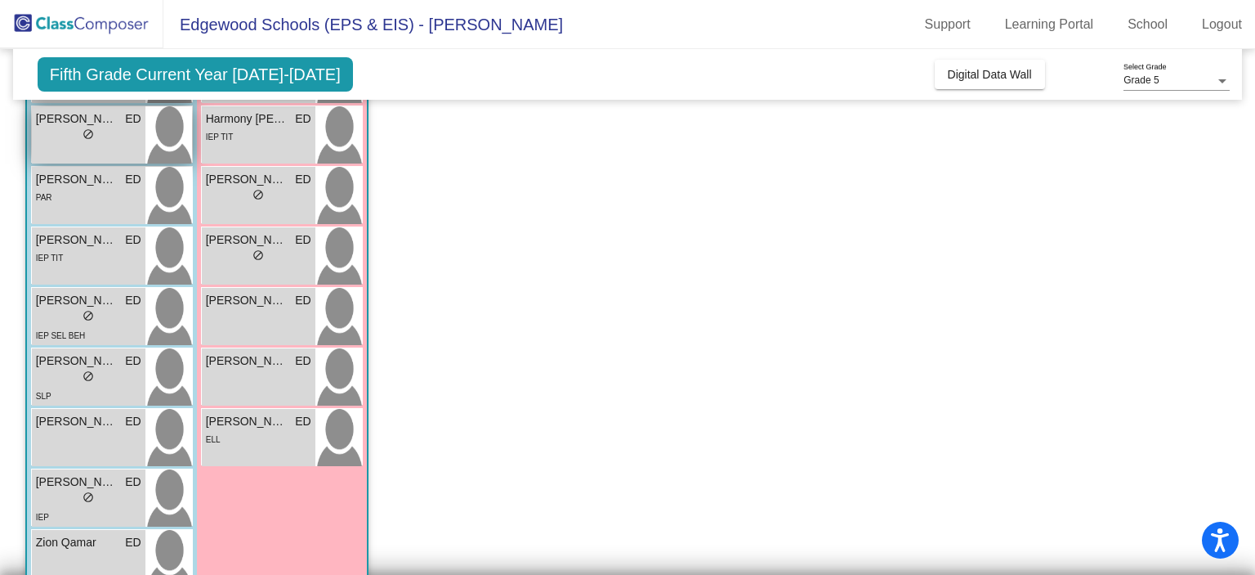
scroll to position [438, 0]
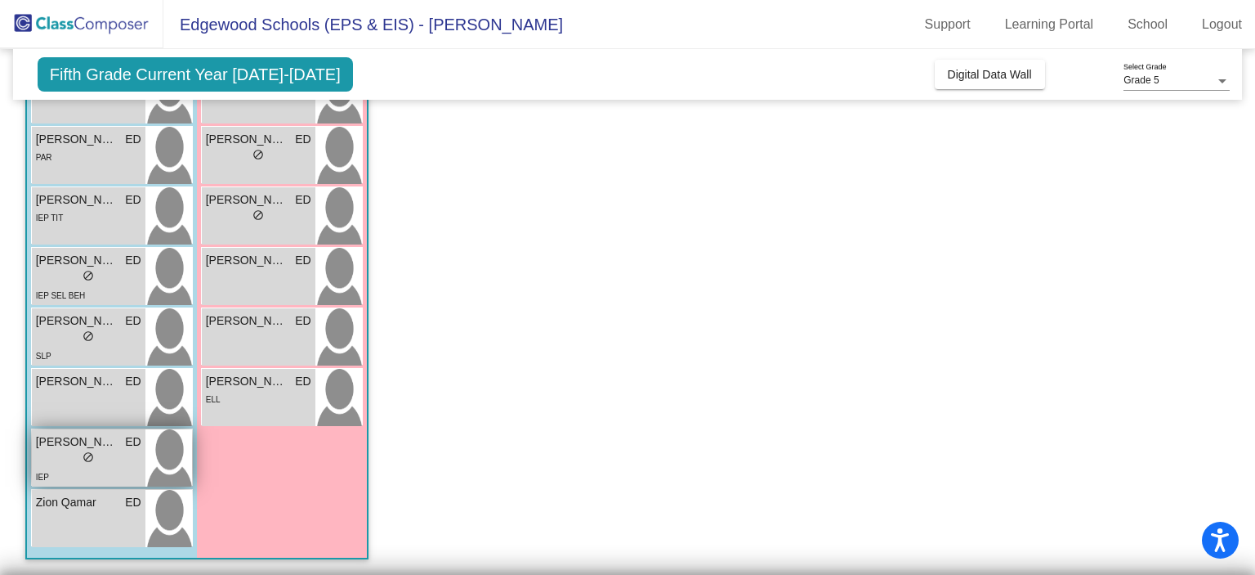
click at [110, 449] on span "Willis Smith" at bounding box center [77, 441] width 82 height 17
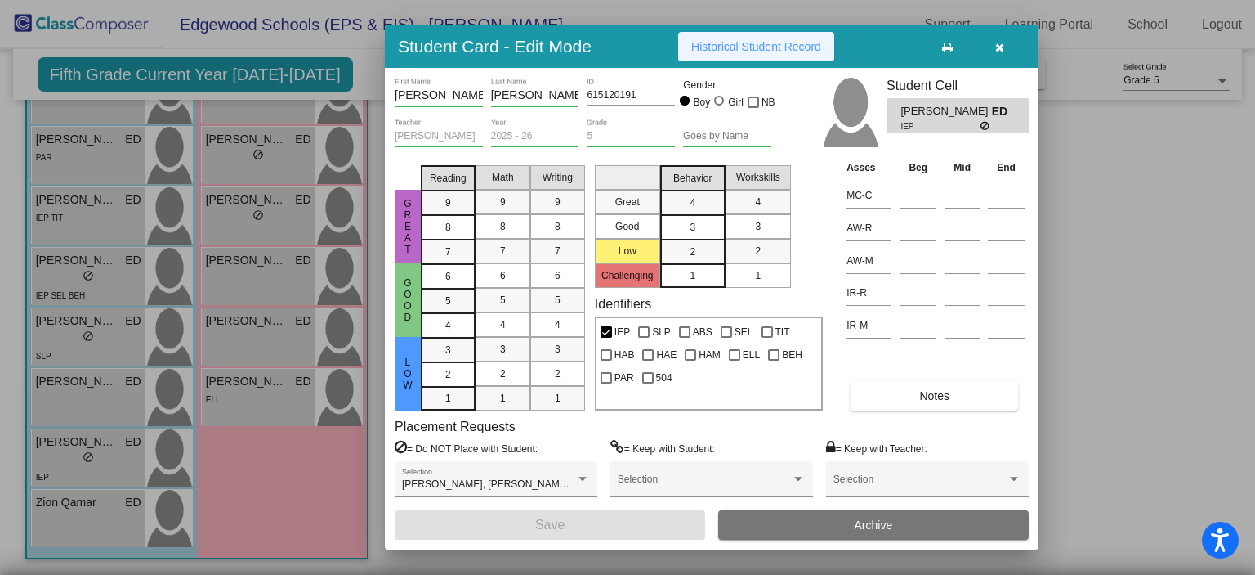
click at [760, 57] on button "Historical Student Record" at bounding box center [756, 46] width 156 height 29
click at [1099, 175] on div at bounding box center [627, 287] width 1255 height 575
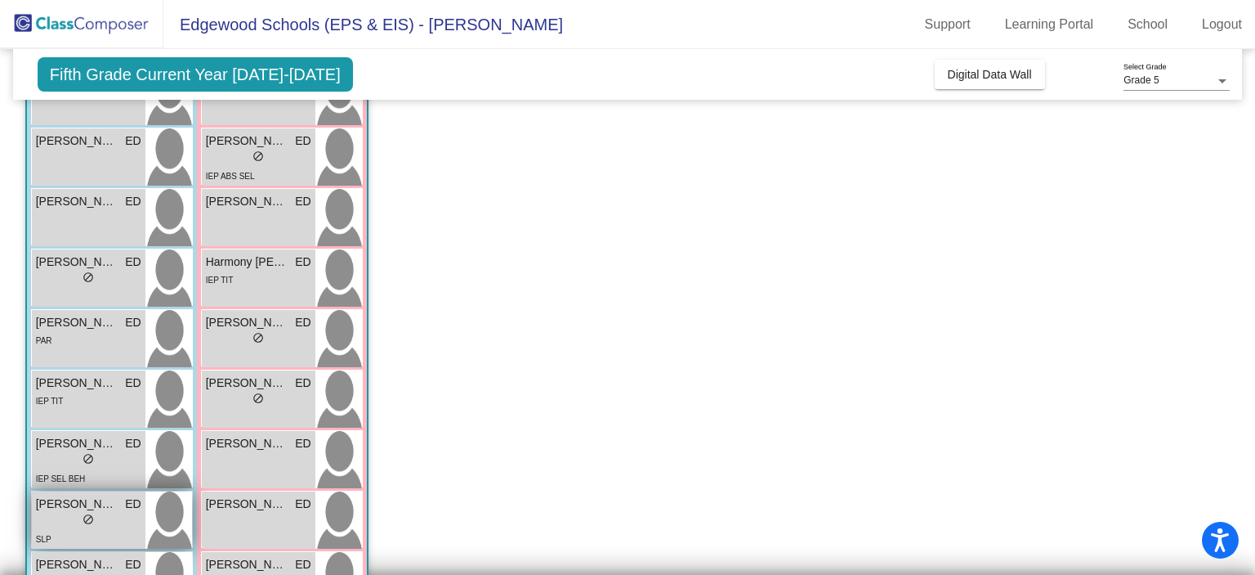
scroll to position [224, 0]
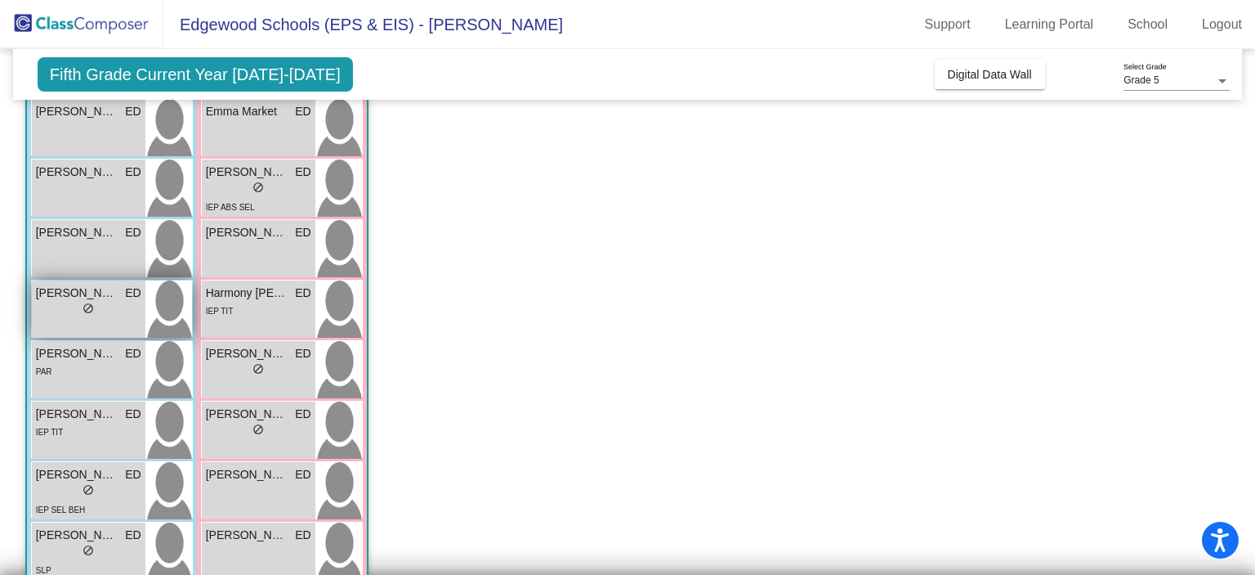
click at [99, 304] on div "lock do_not_disturb_alt" at bounding box center [88, 310] width 105 height 17
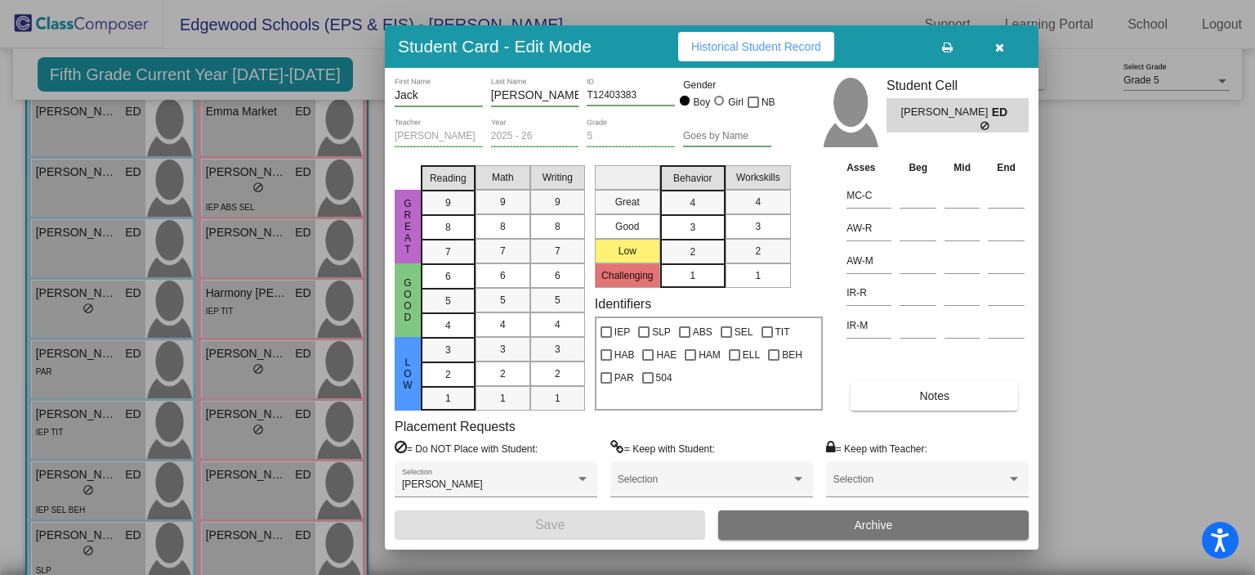
click at [1130, 175] on div at bounding box center [627, 287] width 1255 height 575
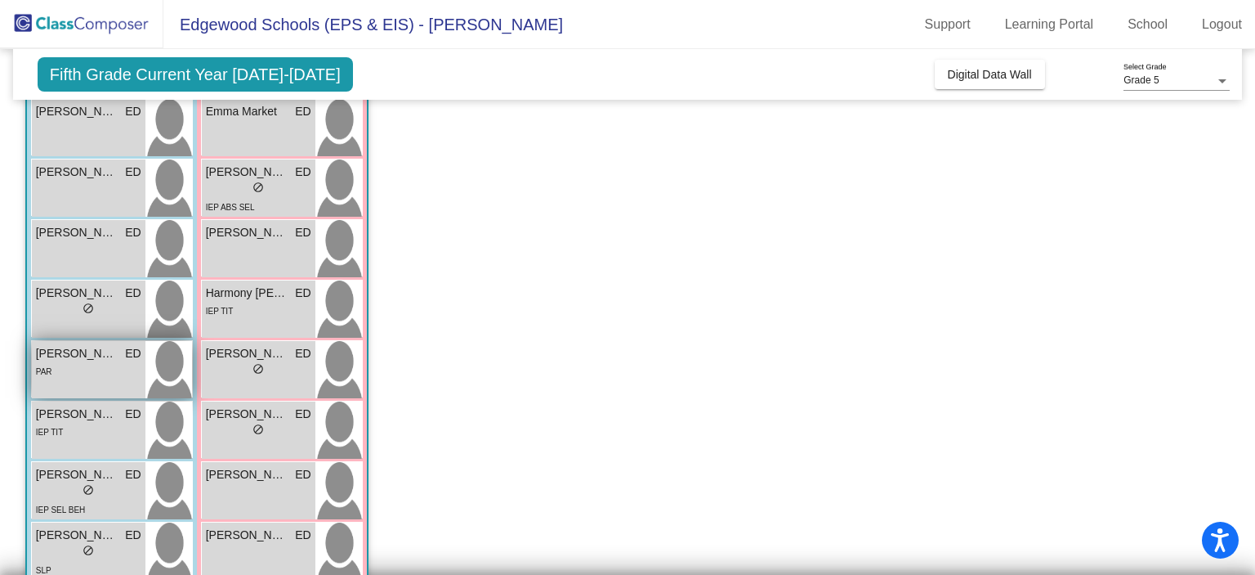
click at [110, 379] on div "Jackson Stanley ED lock do_not_disturb_alt PAR" at bounding box center [89, 369] width 114 height 57
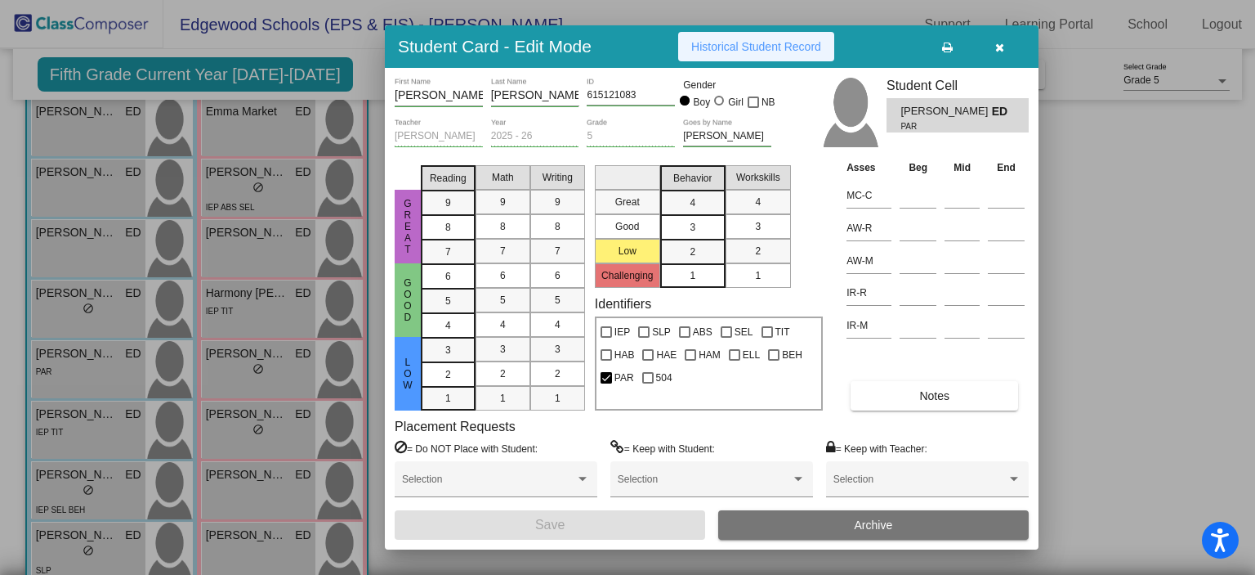
click at [760, 45] on span "Historical Student Record" at bounding box center [756, 46] width 130 height 13
click at [997, 48] on icon "button" at bounding box center [1000, 47] width 9 height 11
